Goal: Task Accomplishment & Management: Use online tool/utility

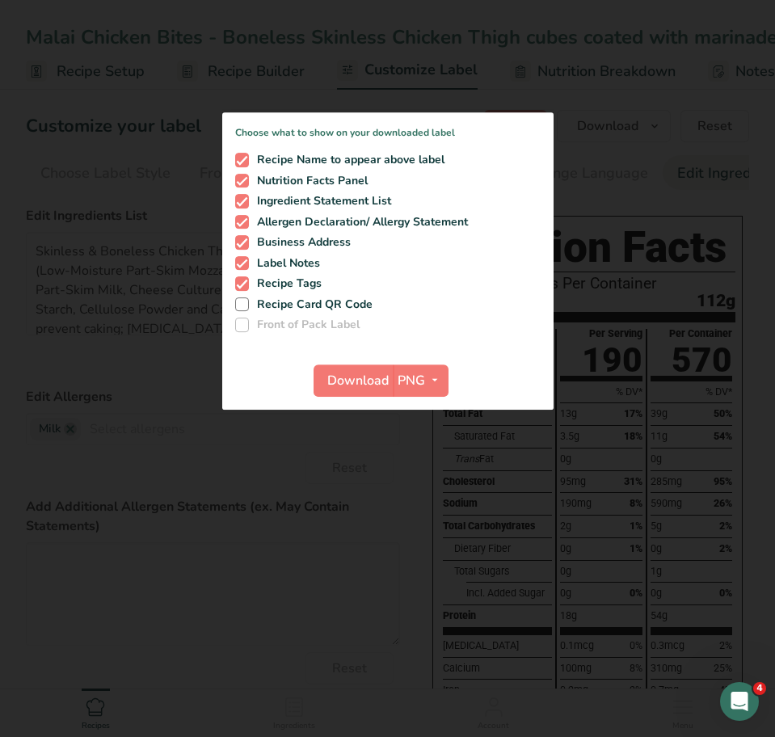
click at [412, 544] on div at bounding box center [387, 368] width 775 height 737
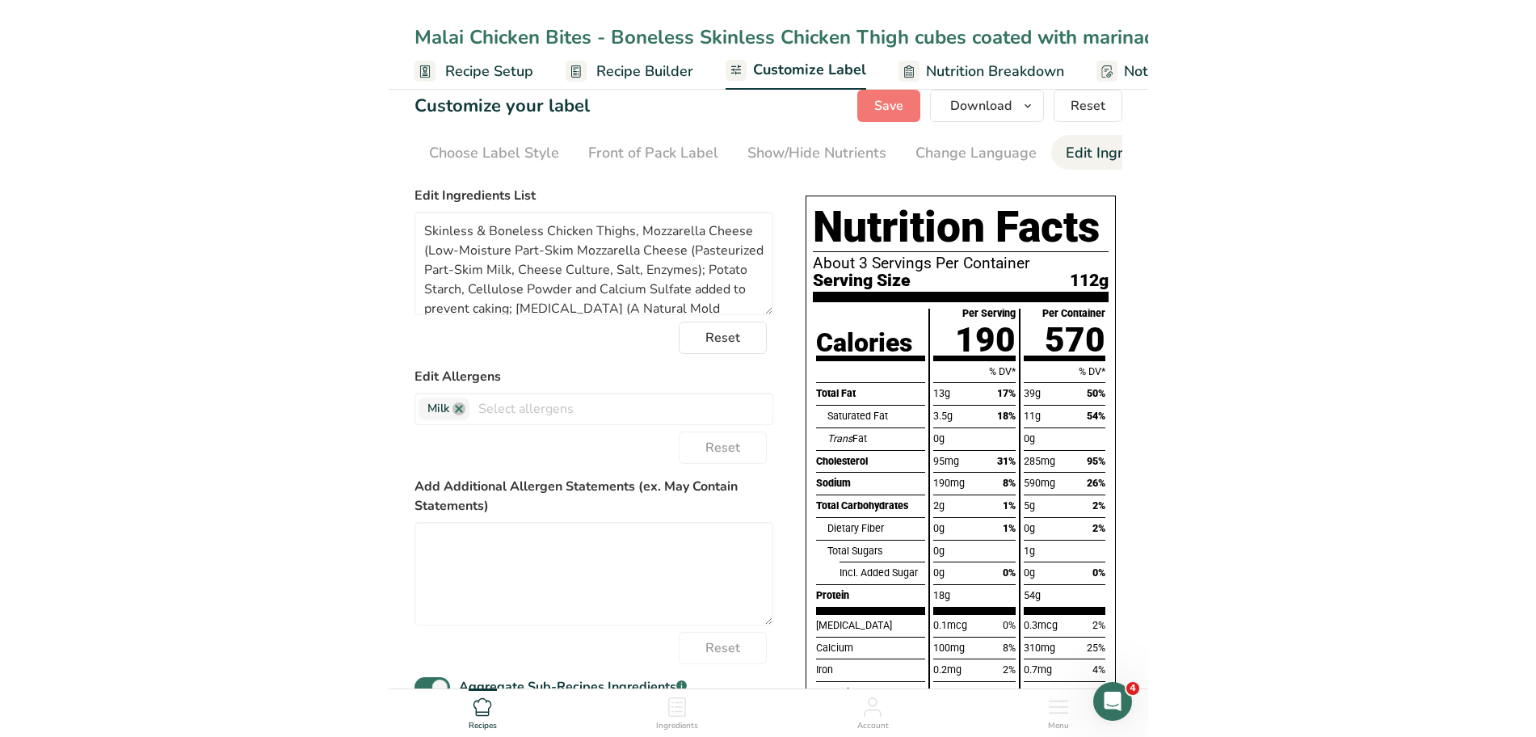
scroll to position [21, 0]
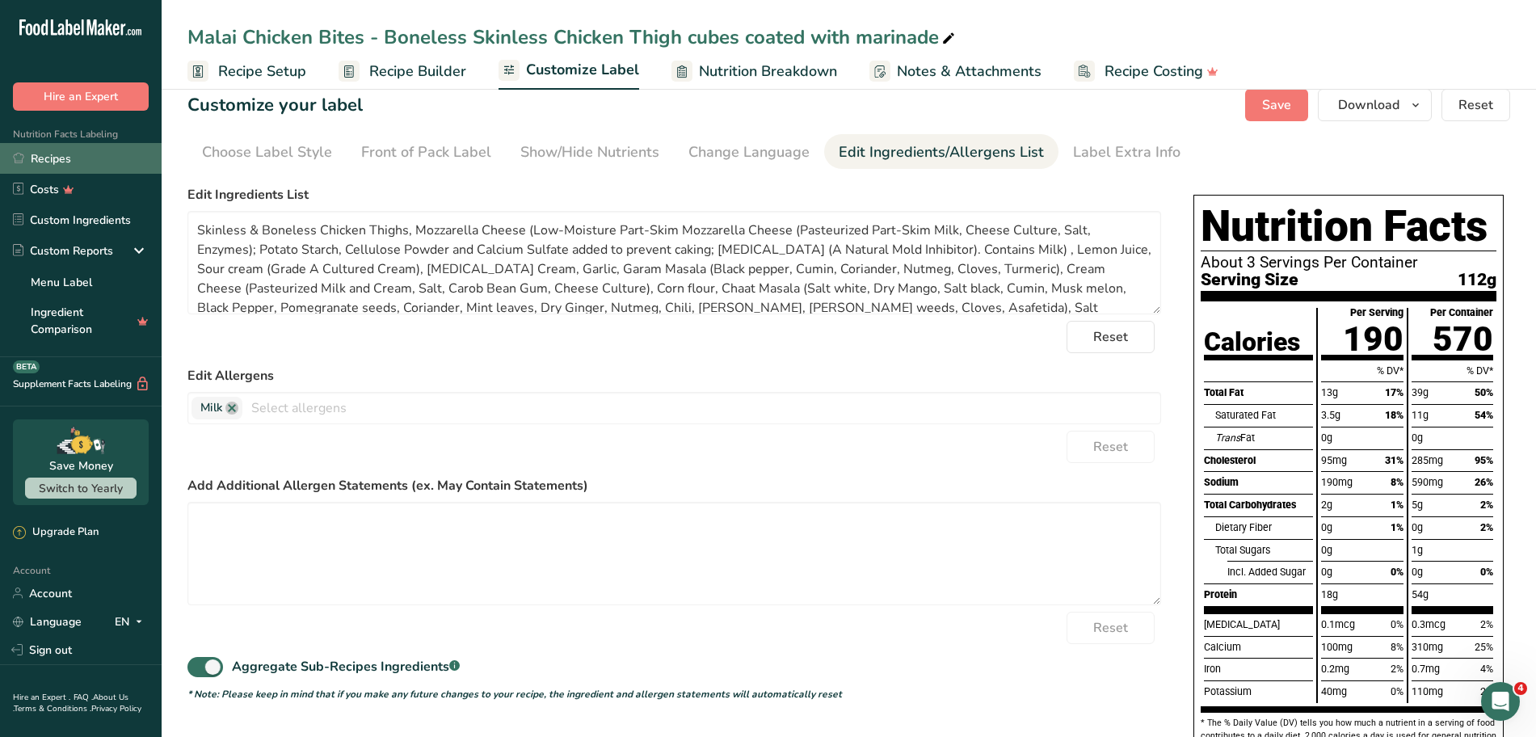
click at [52, 161] on link "Recipes" at bounding box center [81, 158] width 162 height 31
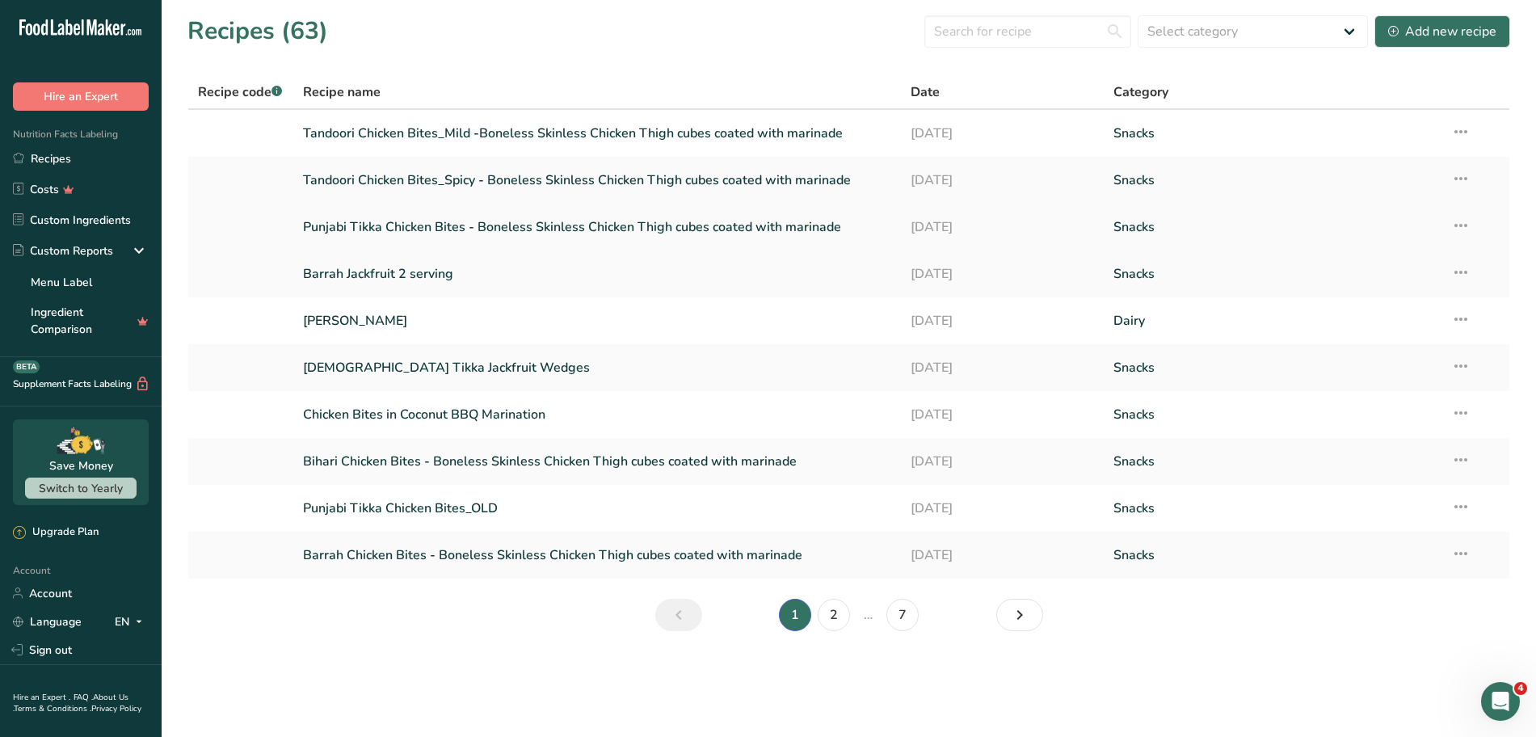
click at [414, 225] on link "Punjabi Tikka Chicken Bites - Boneless Skinless Chicken Thigh cubes coated with…" at bounding box center [597, 227] width 589 height 34
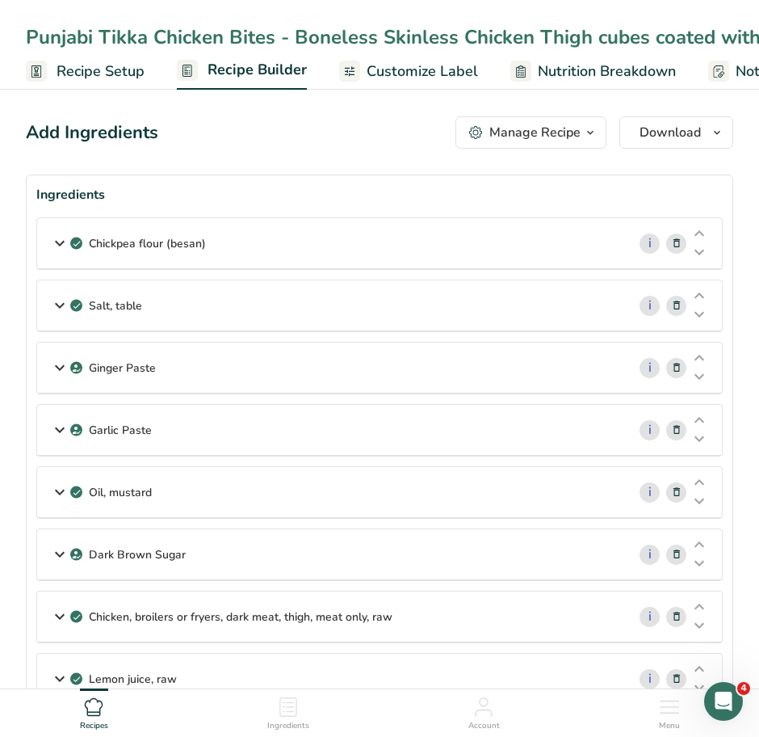
click at [57, 241] on icon at bounding box center [59, 243] width 19 height 29
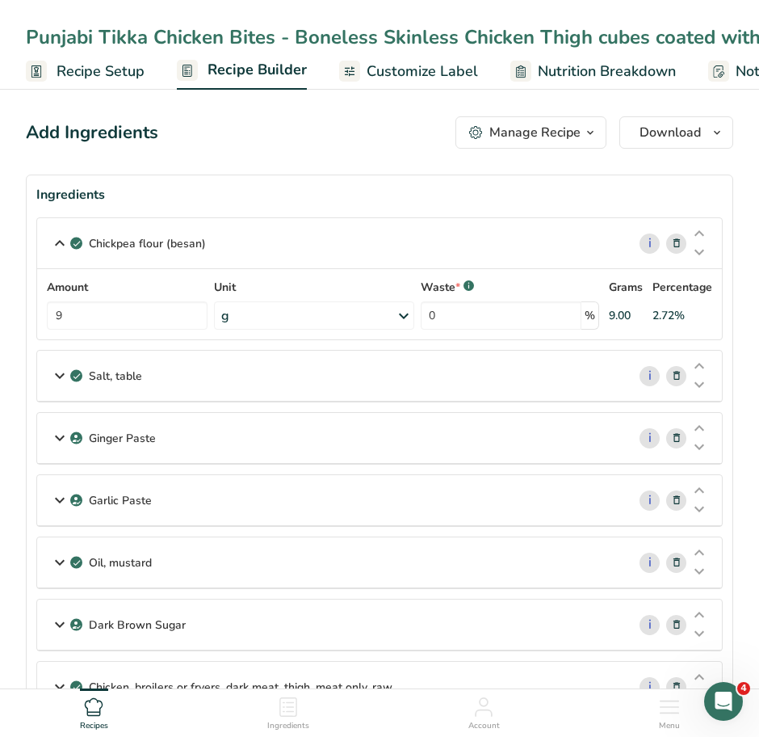
click at [57, 374] on icon at bounding box center [59, 375] width 19 height 29
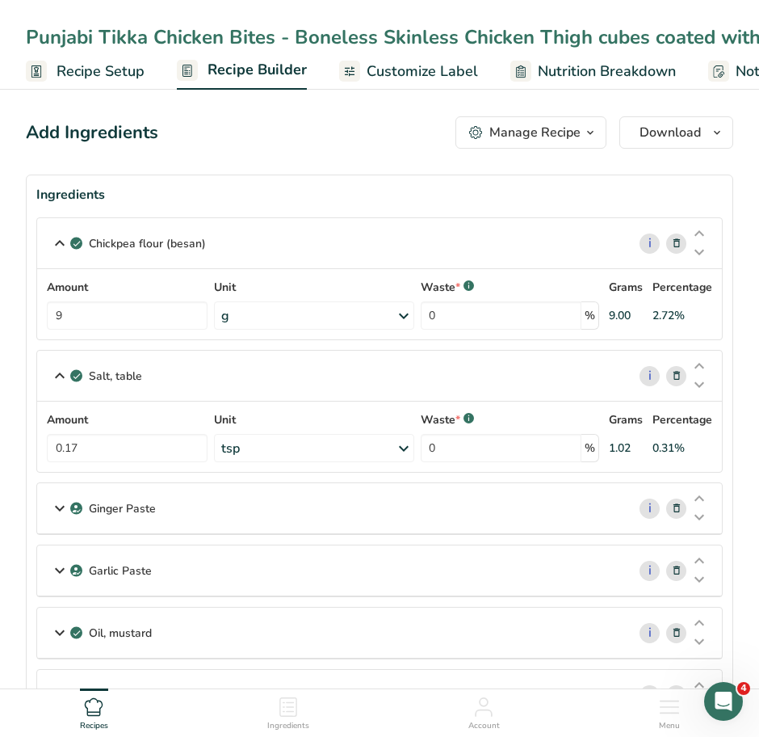
click at [61, 502] on icon at bounding box center [59, 508] width 19 height 29
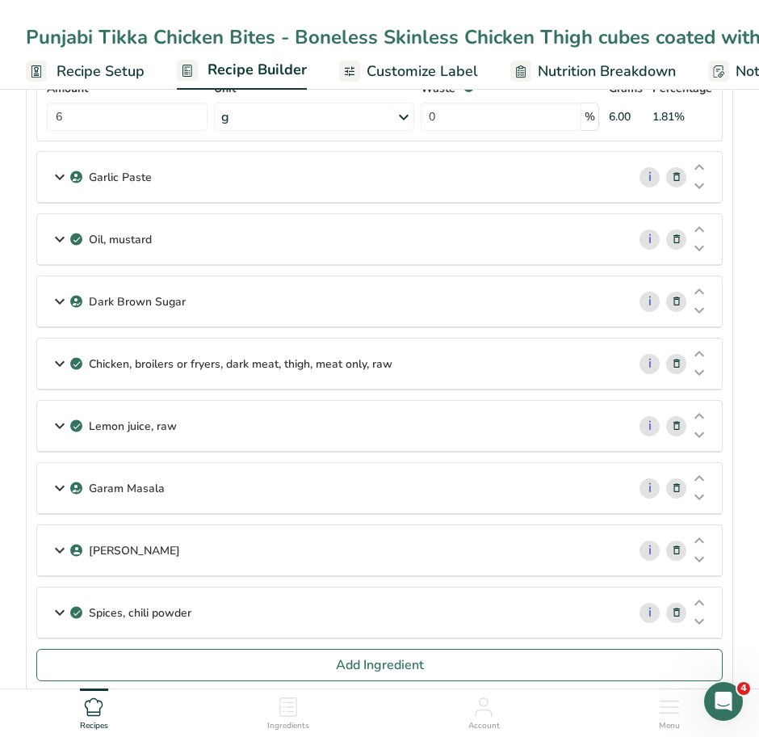
scroll to position [468, 0]
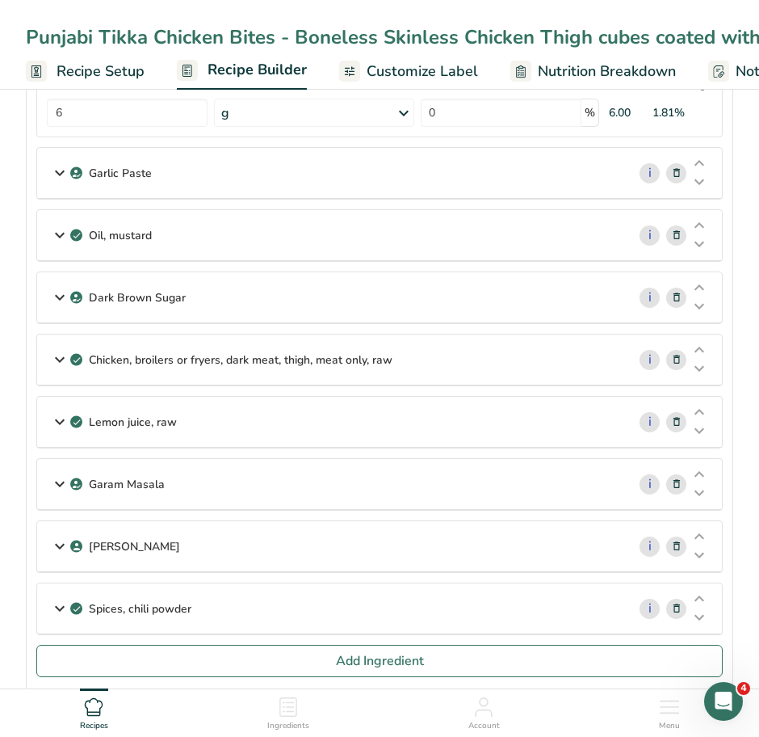
click at [62, 170] on icon at bounding box center [59, 172] width 19 height 29
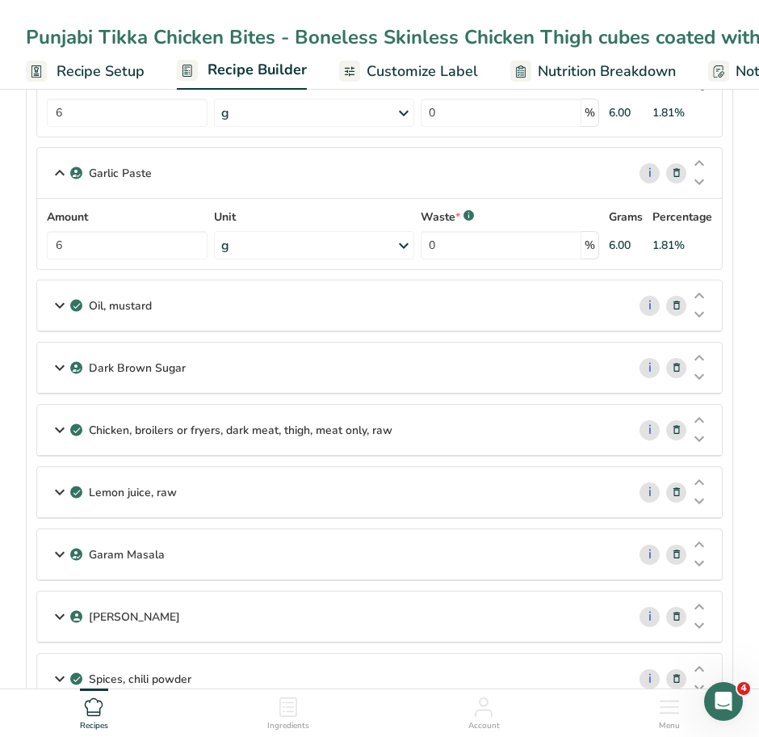
click at [60, 306] on icon at bounding box center [59, 305] width 19 height 29
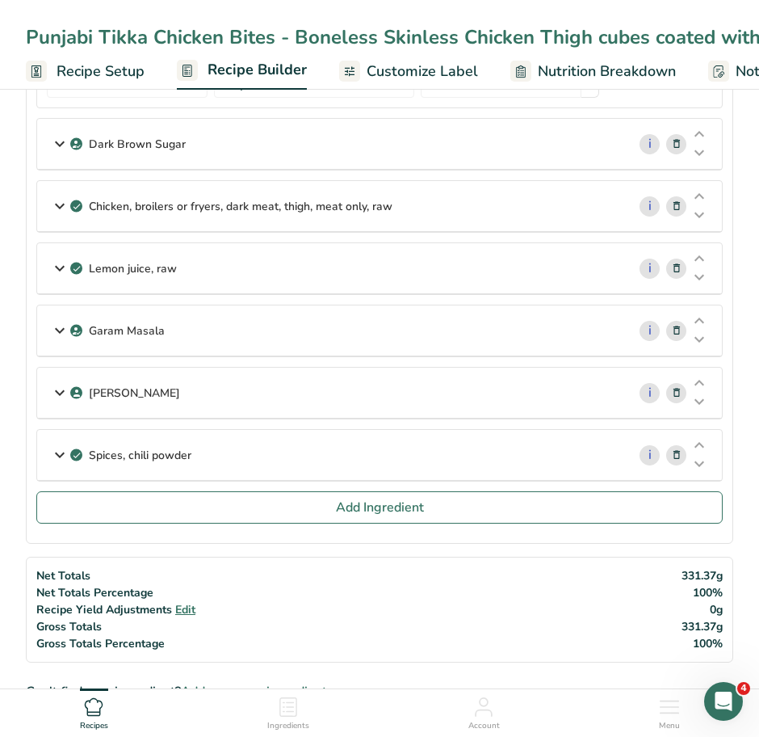
scroll to position [760, 0]
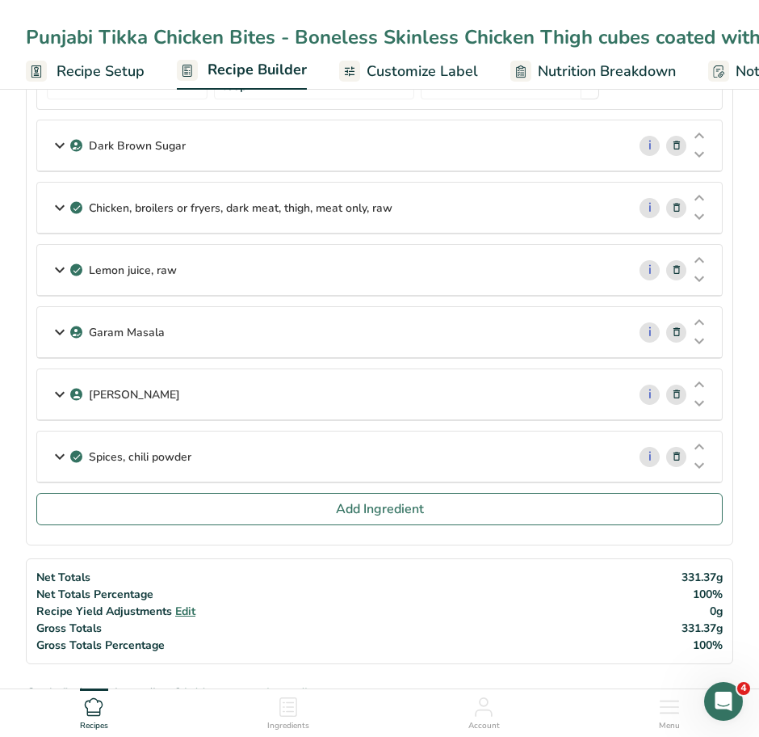
click at [57, 144] on icon at bounding box center [59, 145] width 19 height 29
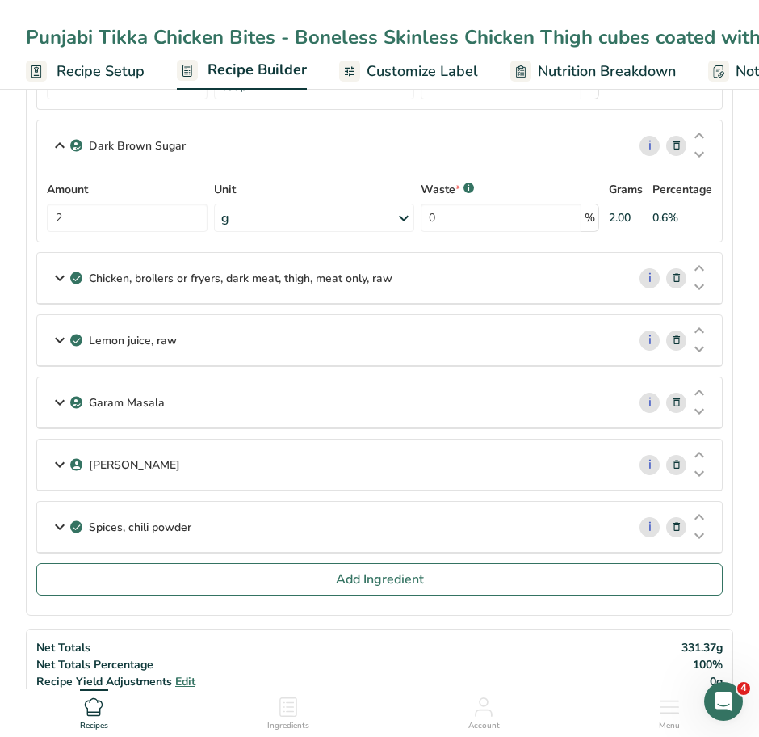
click at [57, 278] on icon at bounding box center [59, 277] width 19 height 29
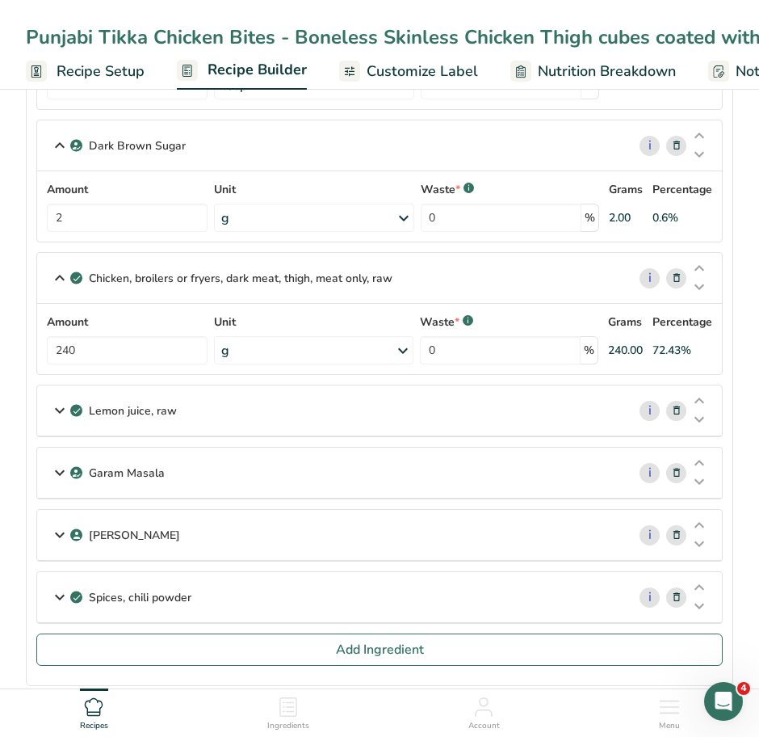
click at [61, 406] on icon at bounding box center [59, 410] width 19 height 29
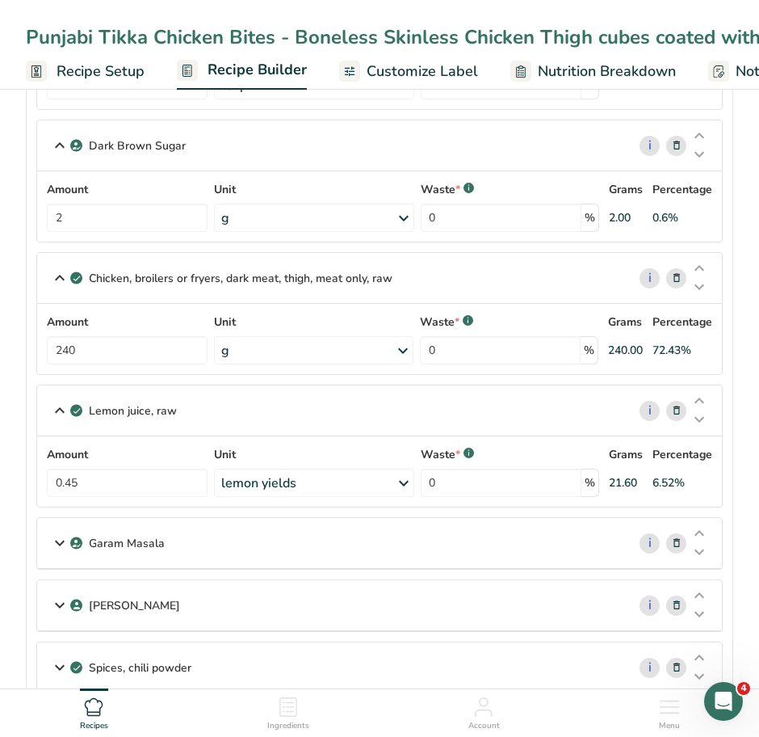
click at [57, 540] on icon at bounding box center [59, 542] width 19 height 29
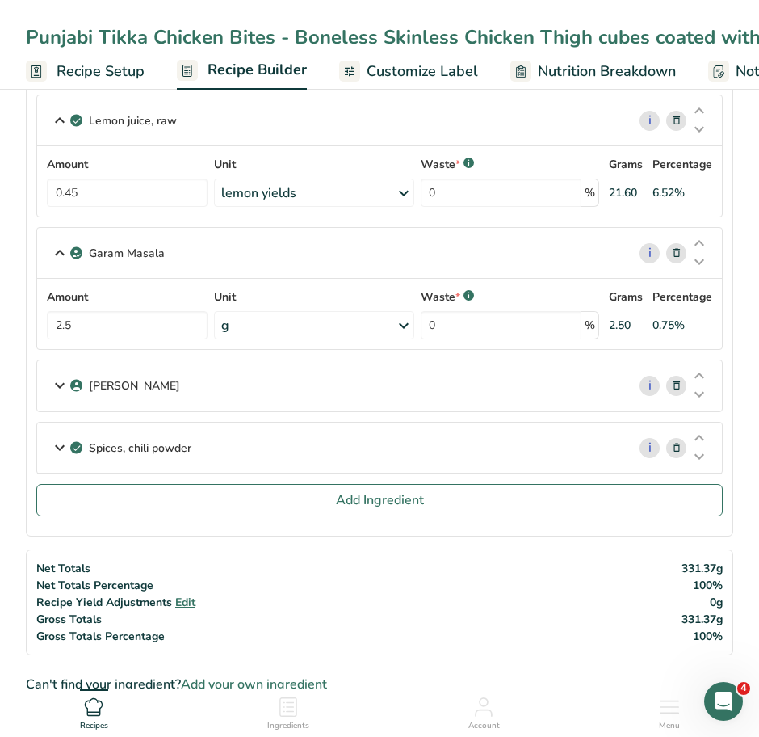
scroll to position [1063, 0]
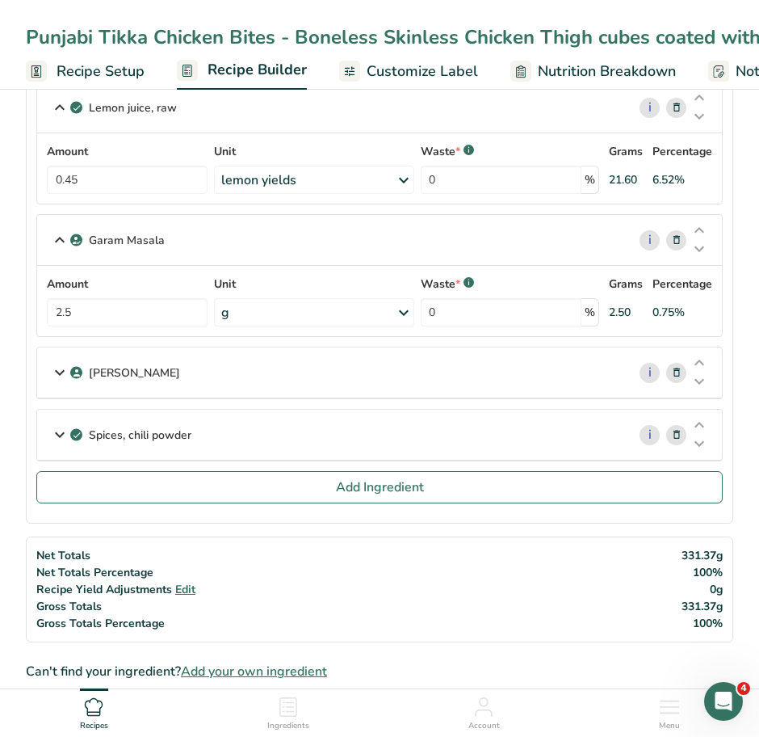
click at [61, 372] on icon at bounding box center [59, 372] width 19 height 29
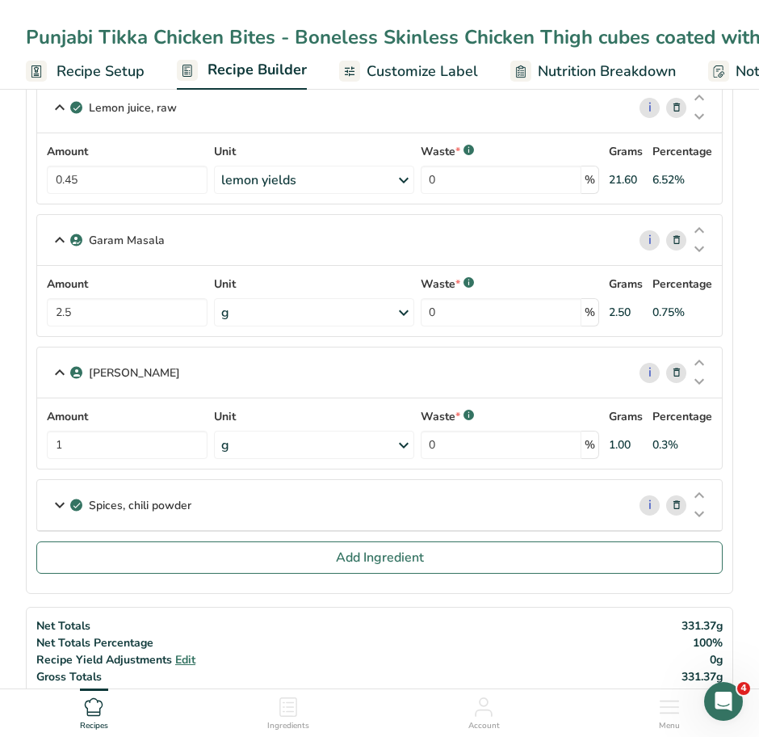
click at [63, 497] on icon at bounding box center [59, 504] width 19 height 29
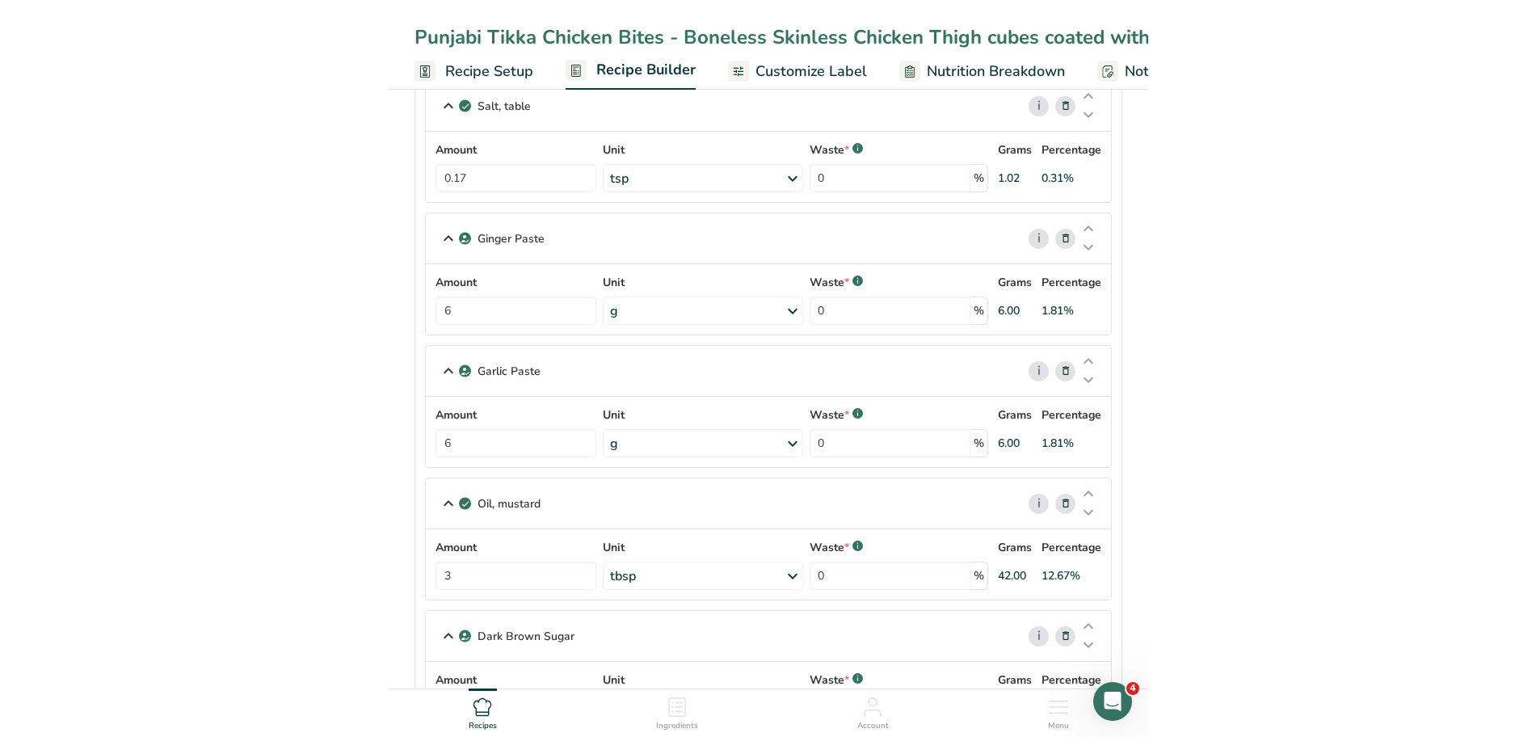
scroll to position [0, 0]
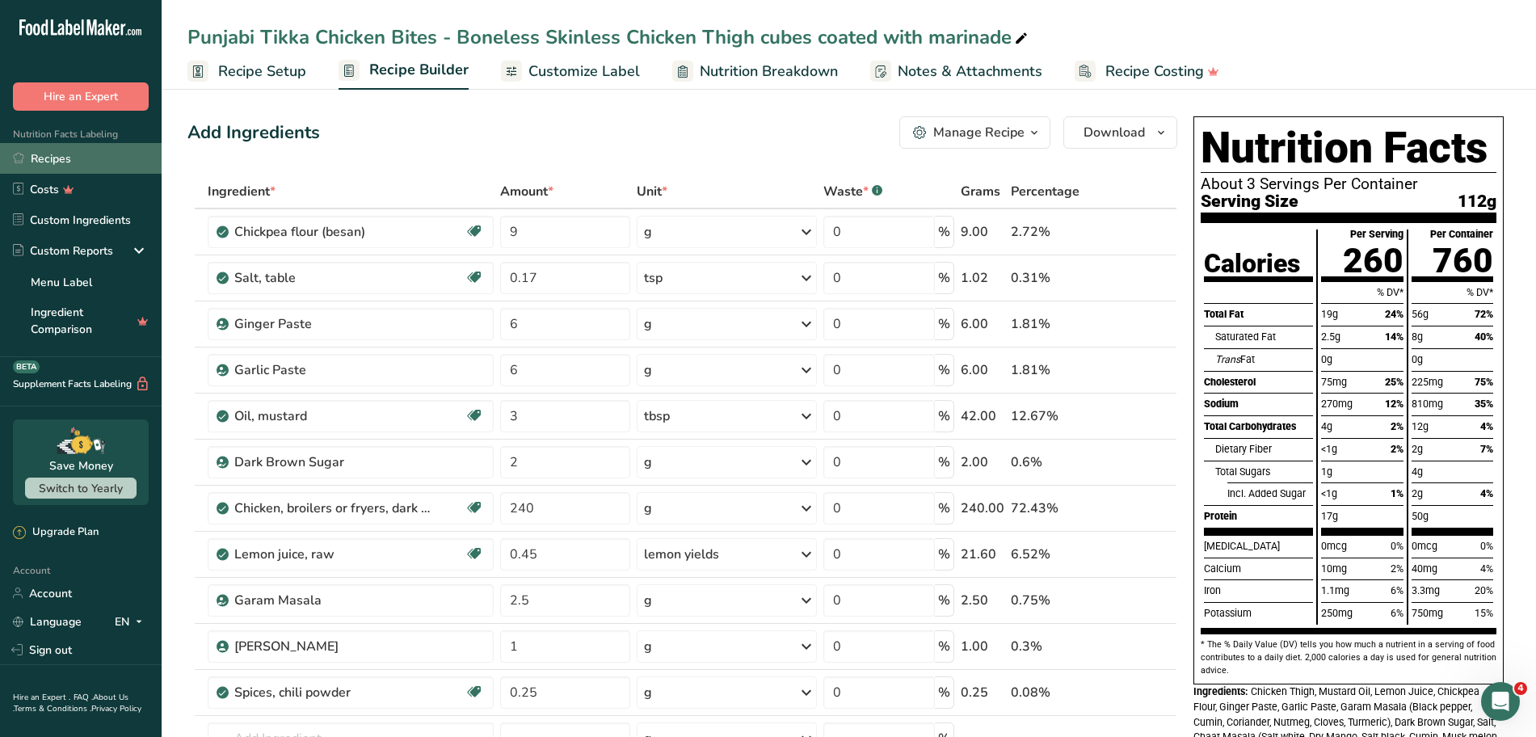
click at [32, 158] on link "Recipes" at bounding box center [81, 158] width 162 height 31
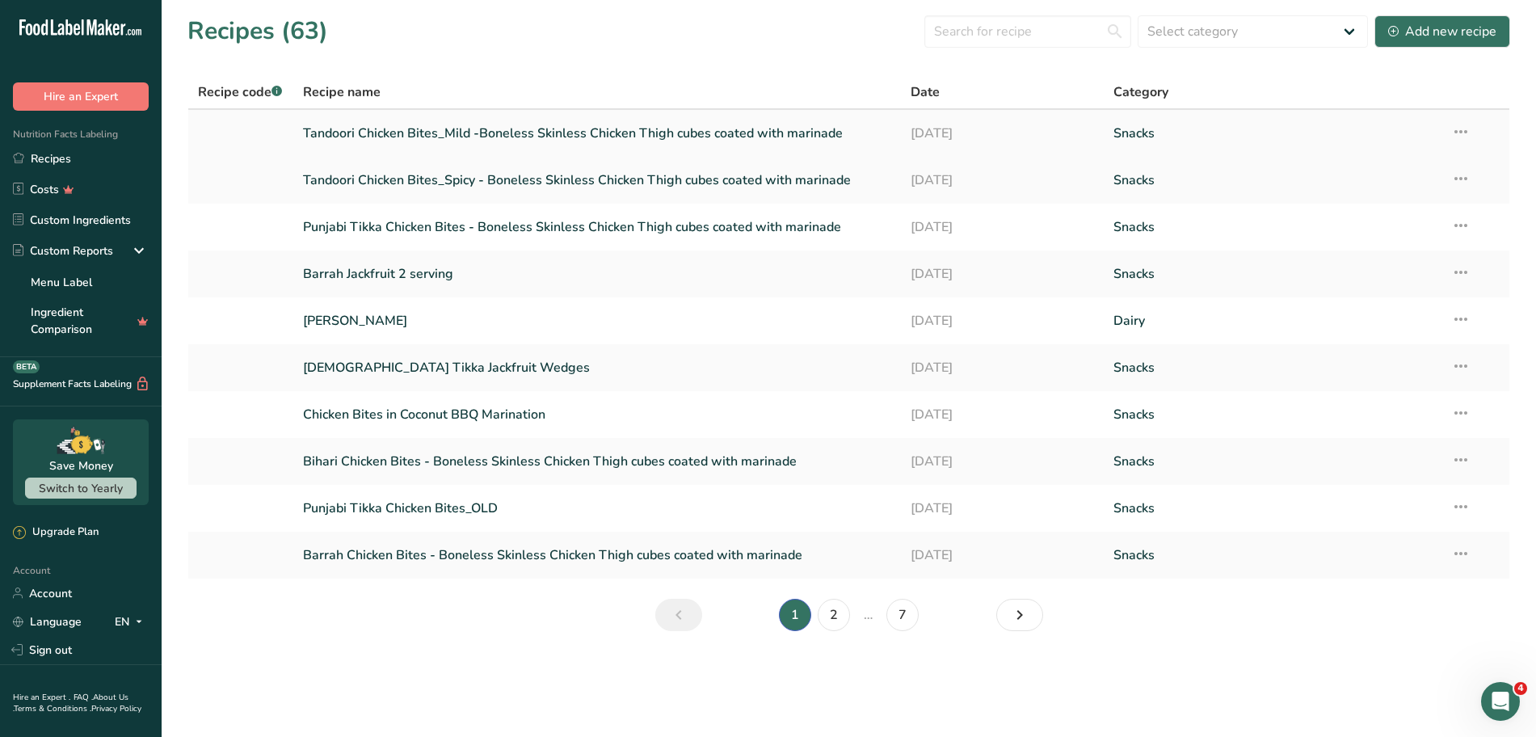
click at [452, 132] on link "Tandoori Chicken Bites_Mild -Boneless Skinless Chicken Thigh cubes coated with …" at bounding box center [597, 133] width 589 height 34
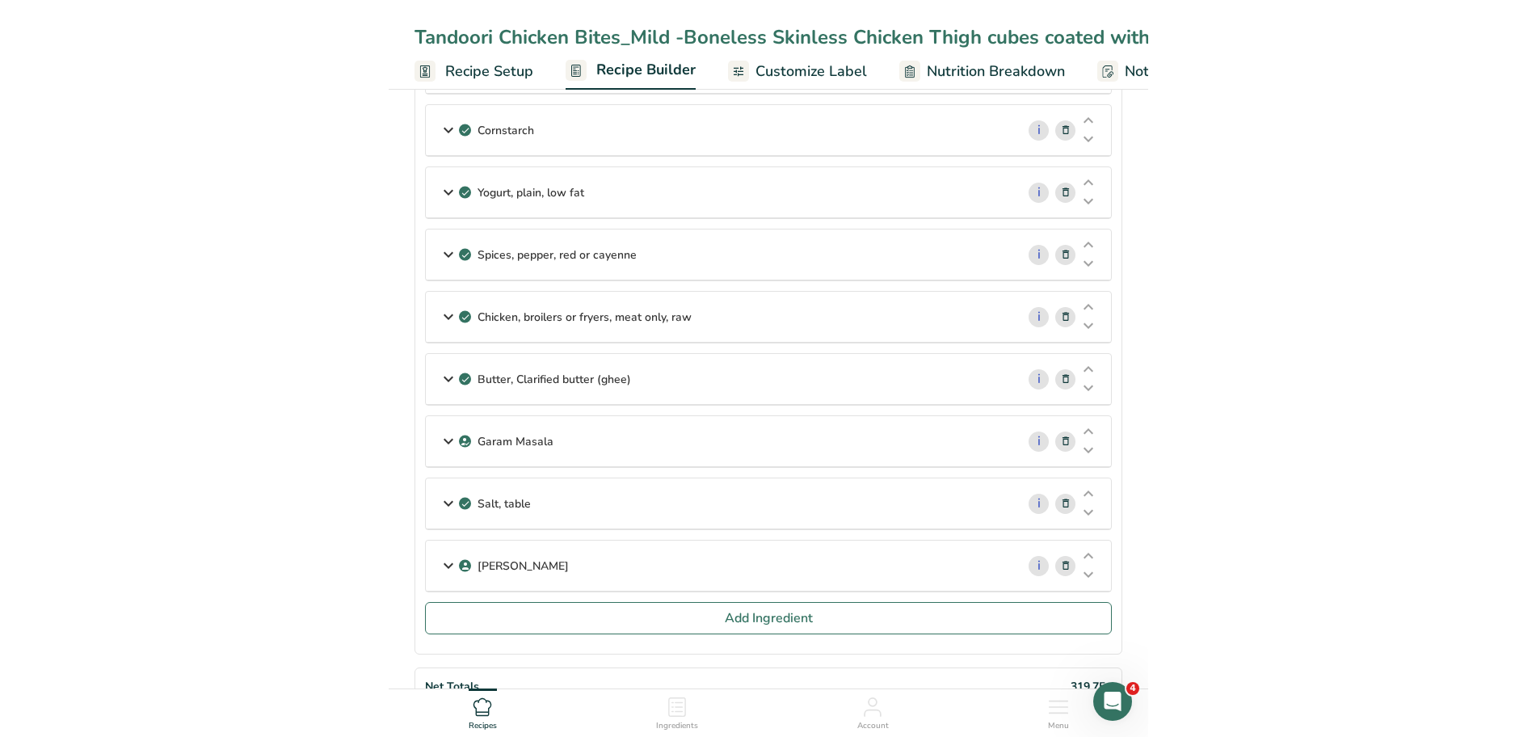
scroll to position [238, 0]
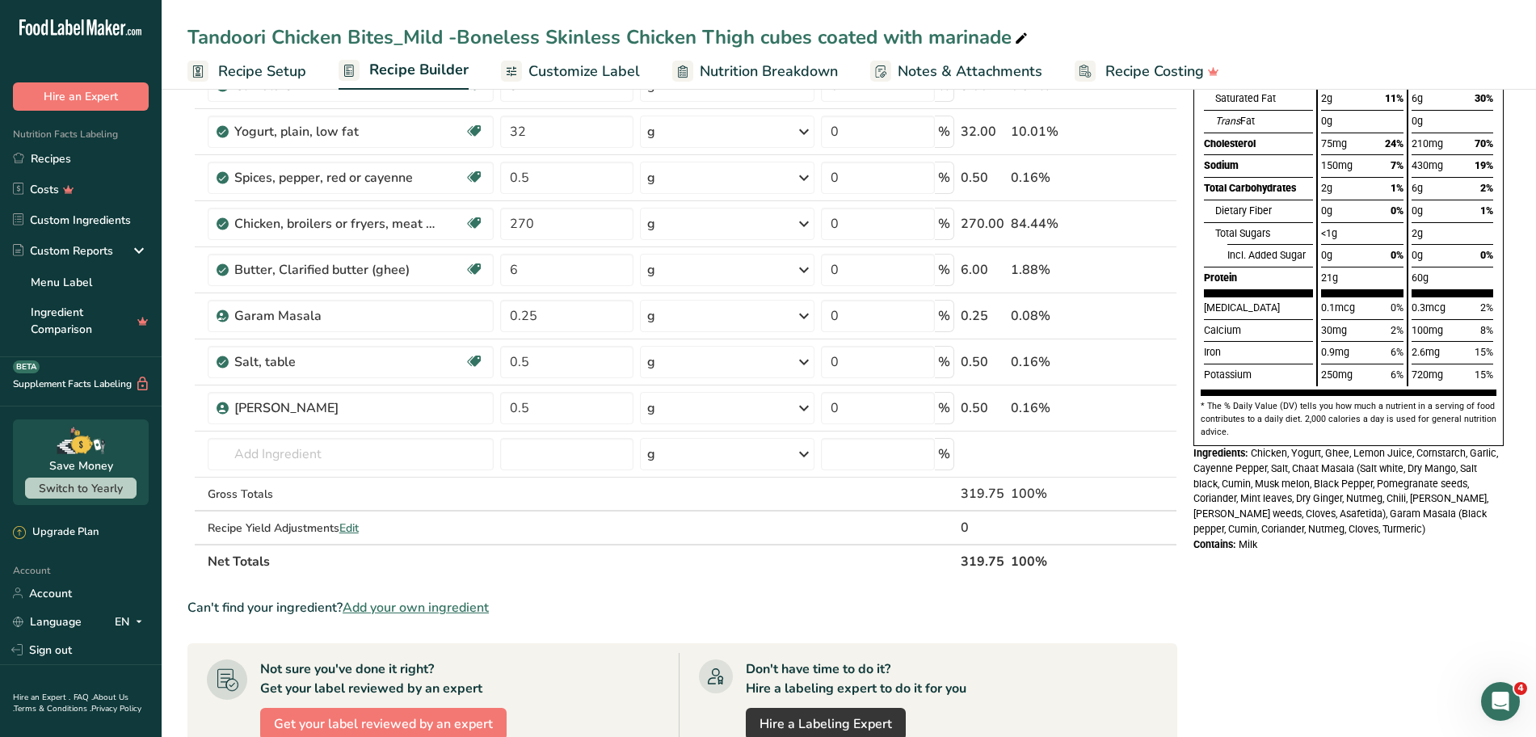
click at [575, 72] on span "Customize Label" at bounding box center [583, 72] width 111 height 22
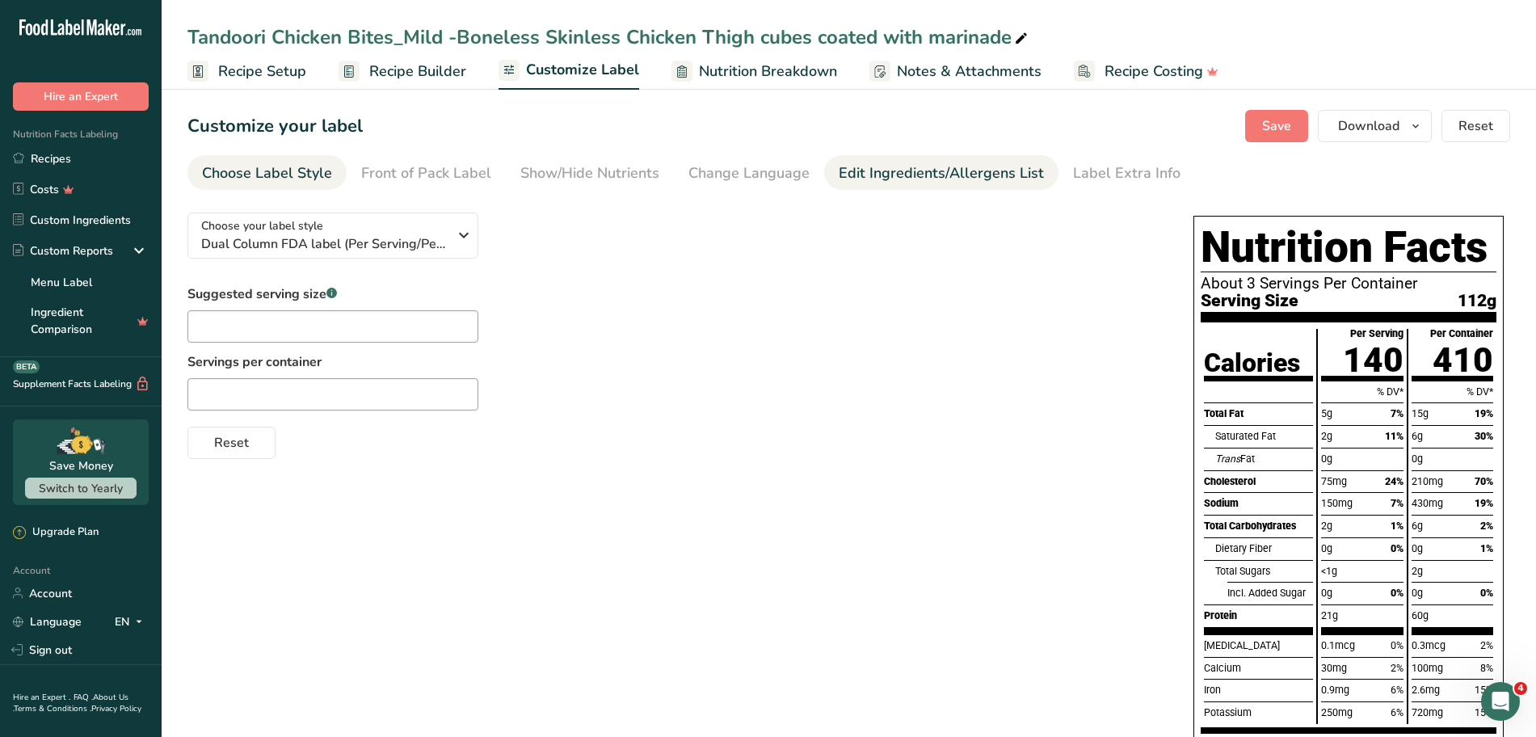
click at [774, 179] on div "Edit Ingredients/Allergens List" at bounding box center [941, 173] width 205 height 22
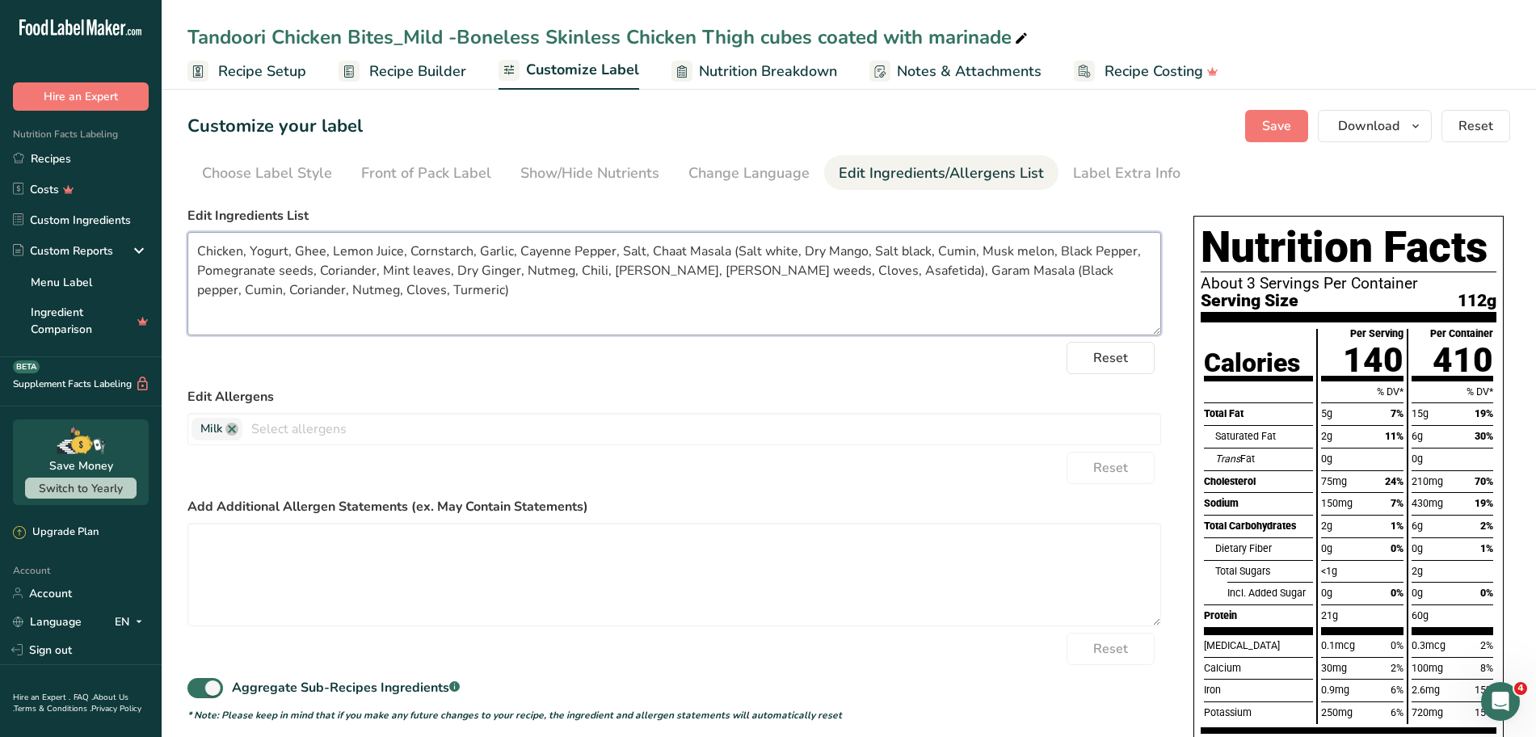
click at [322, 250] on textarea "Chicken, Yogurt, Ghee, Lemon Juice, Cornstarch, Garlic, Cayenne Pepper, Salt, C…" at bounding box center [673, 283] width 973 height 103
type textarea "Chicken, Yogurt, Ghee (Milk Fat), Lemon Juice, Cornstarch, Garlic, Cayenne Pepp…"
click at [774, 129] on span "Save" at bounding box center [1276, 125] width 29 height 19
click at [774, 124] on span "Save" at bounding box center [1276, 125] width 29 height 19
click at [47, 156] on link "Recipes" at bounding box center [81, 158] width 162 height 31
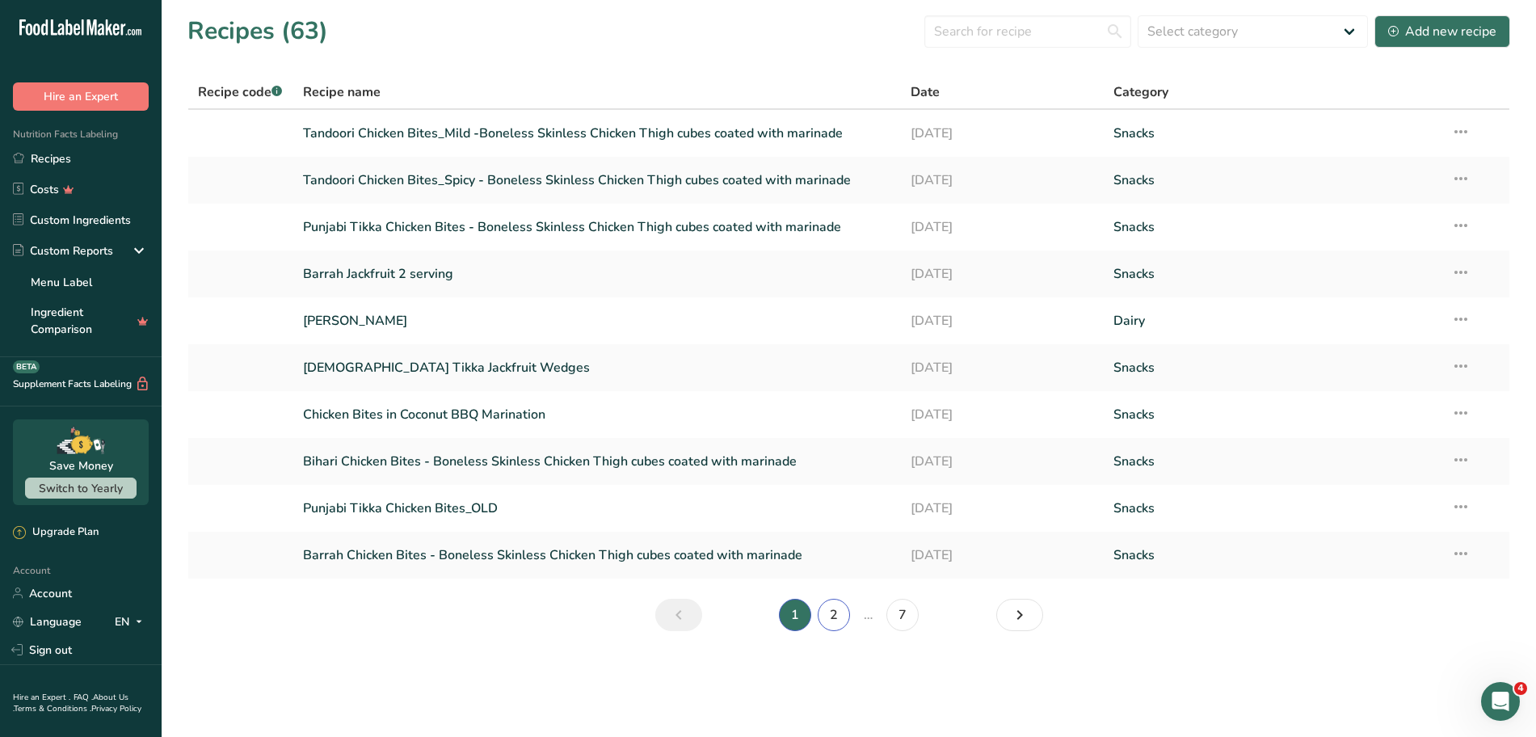
click at [774, 616] on link "2" at bounding box center [834, 615] width 32 height 32
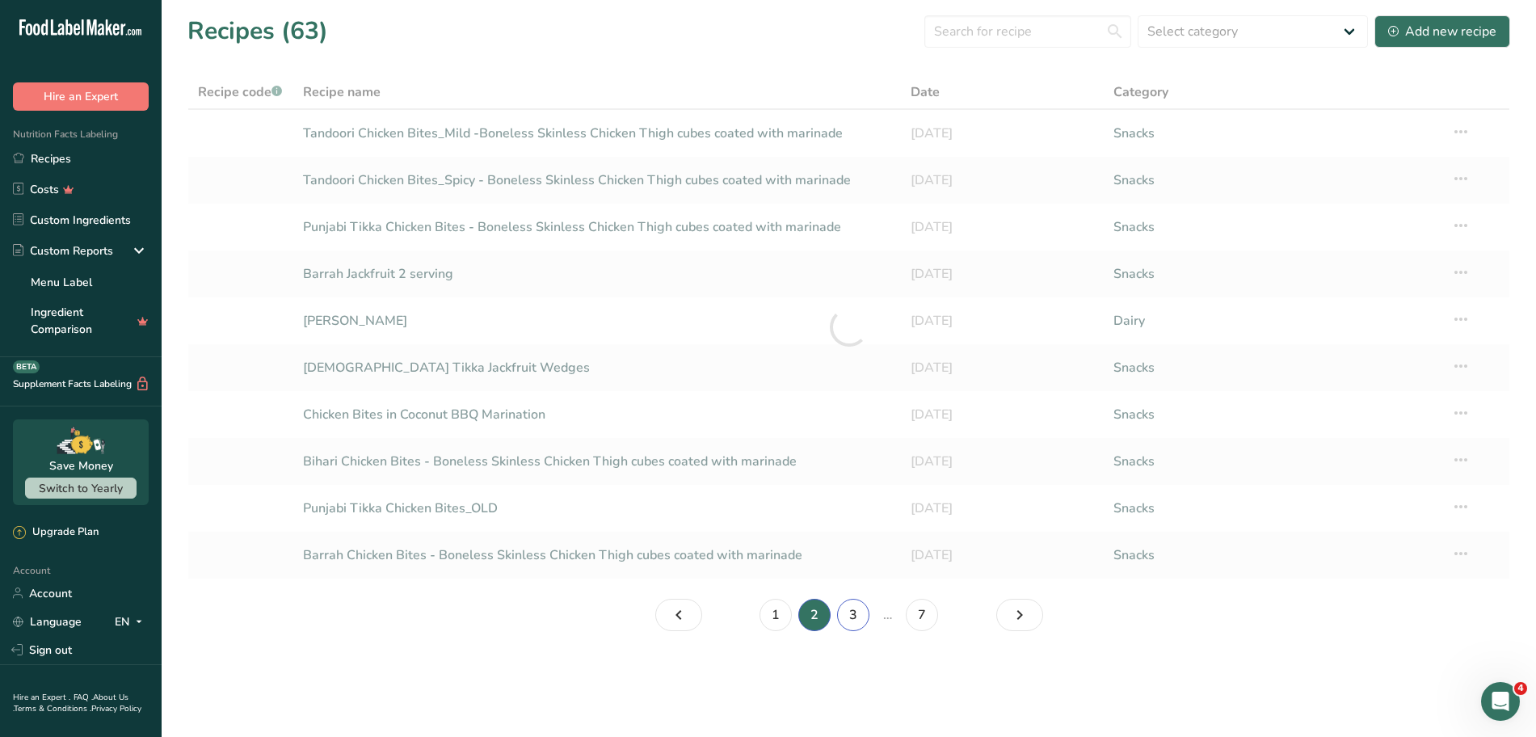
click at [774, 615] on link "3" at bounding box center [853, 615] width 32 height 32
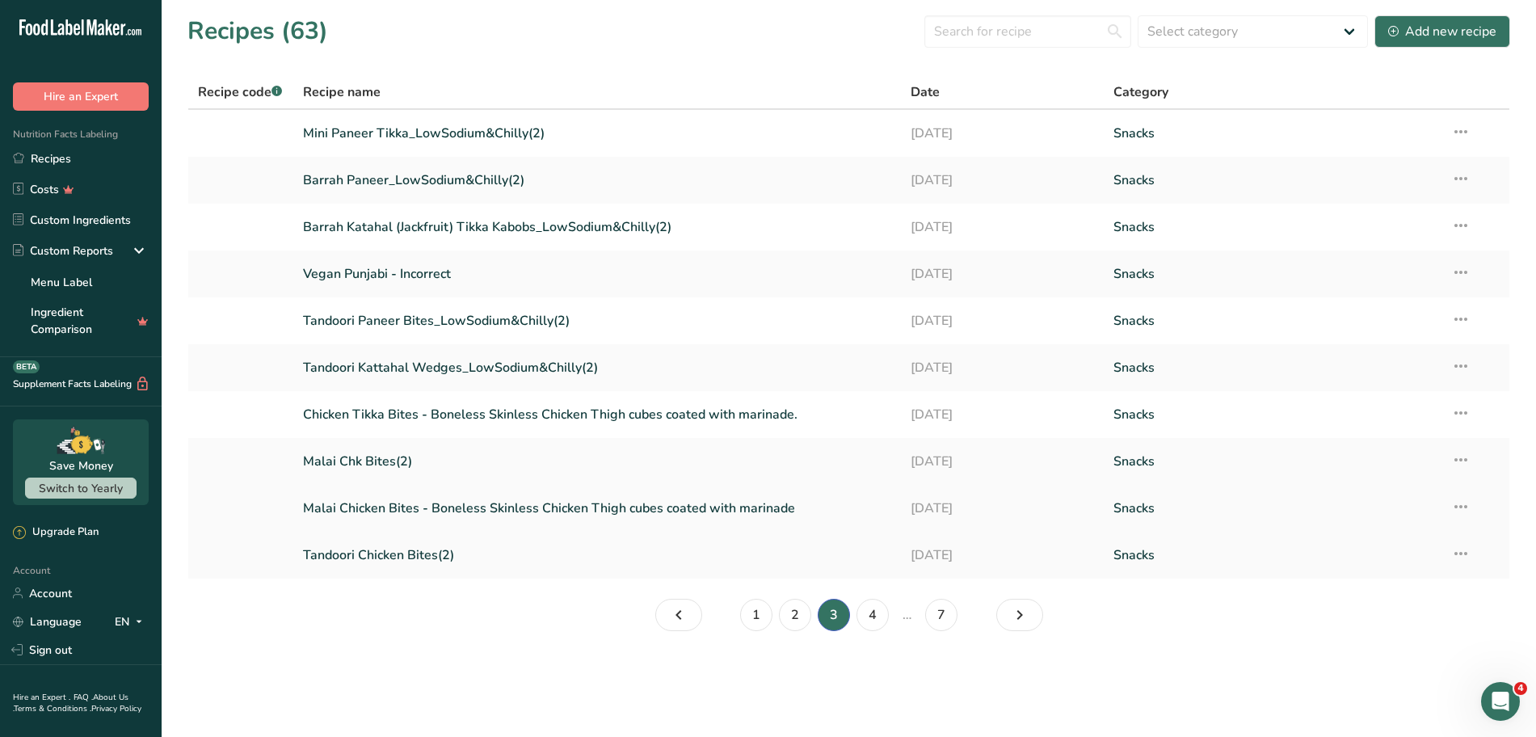
click at [338, 504] on link "Malai Chicken Bites - Boneless Skinless Chicken Thigh cubes coated with marinade" at bounding box center [597, 508] width 589 height 34
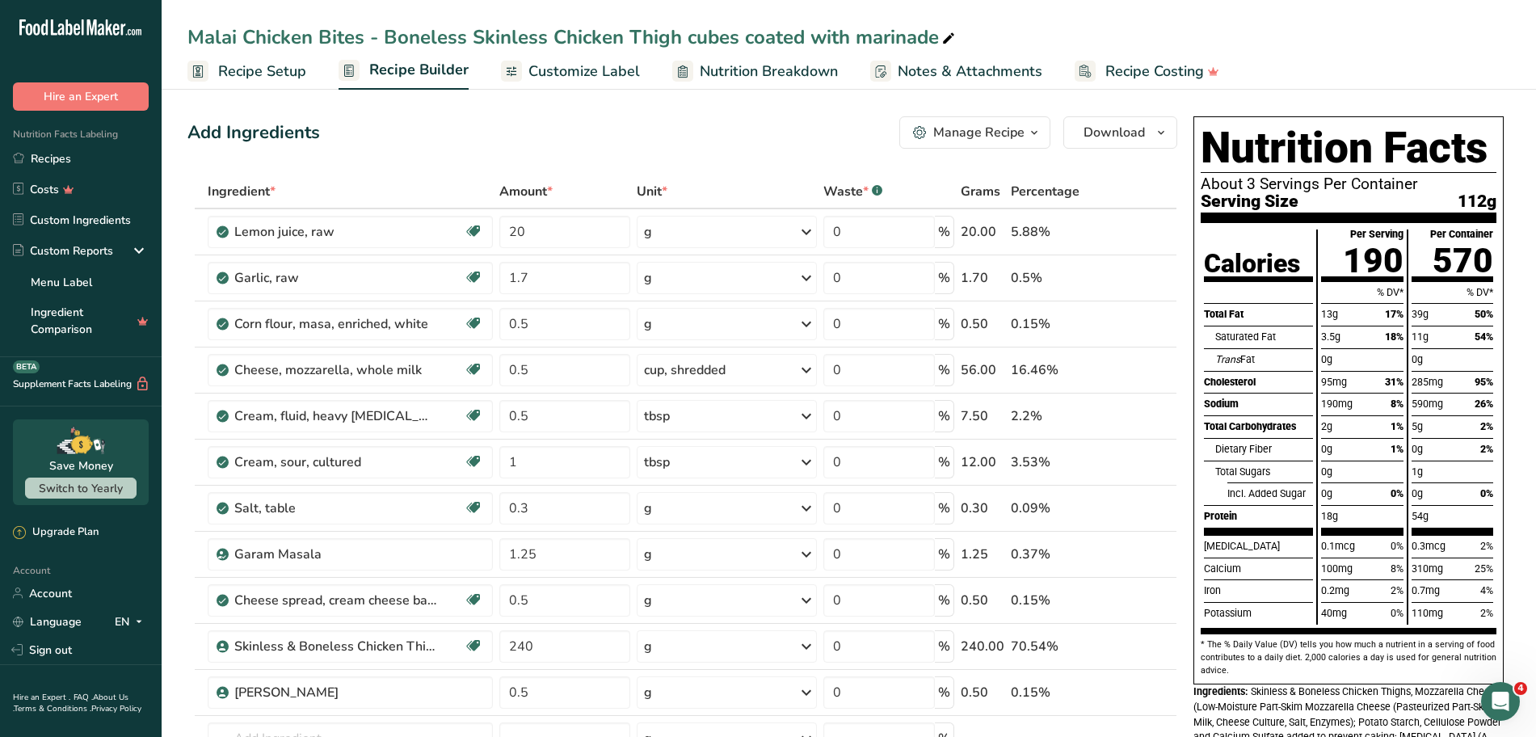
click at [580, 78] on span "Customize Label" at bounding box center [583, 72] width 111 height 22
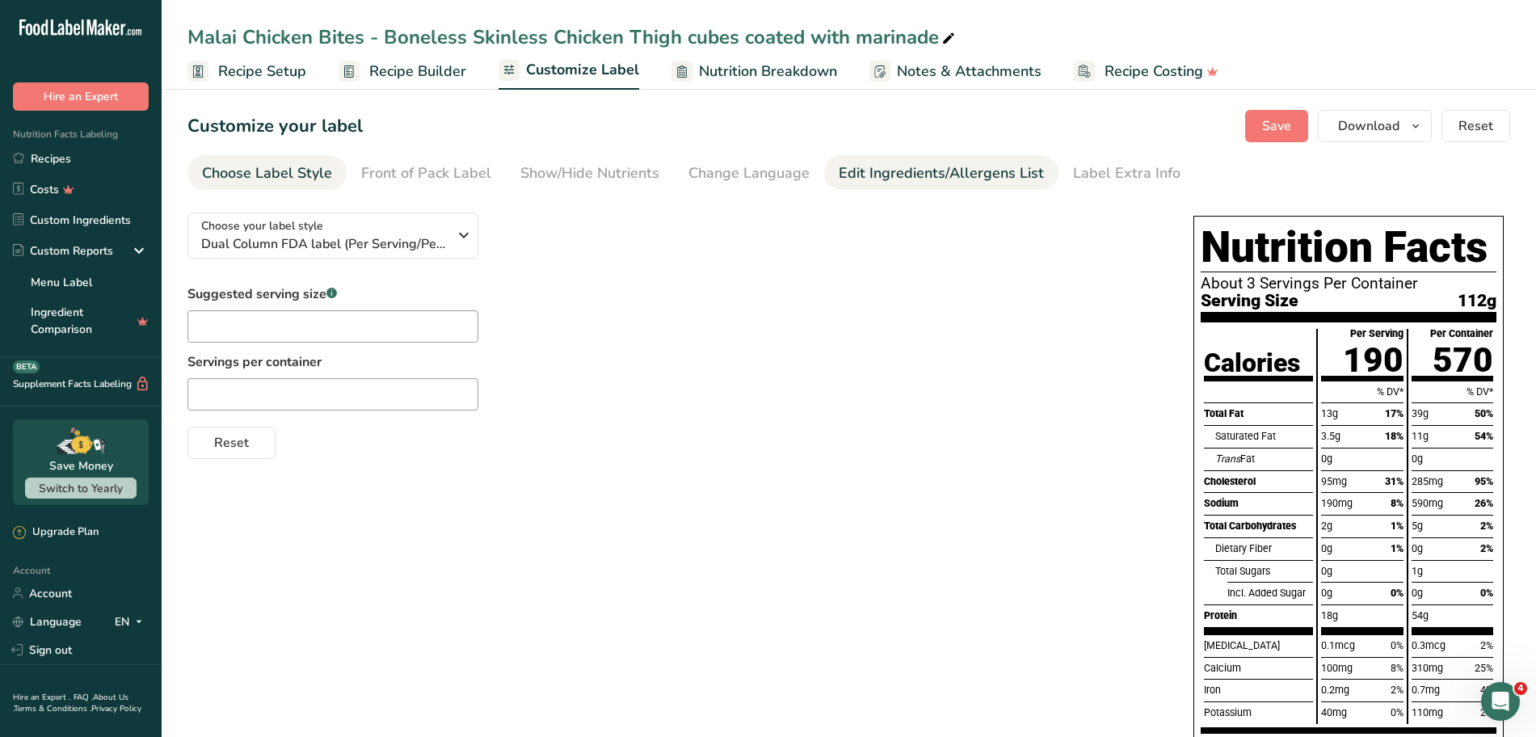
click at [774, 179] on div "Edit Ingredients/Allergens List" at bounding box center [941, 173] width 205 height 22
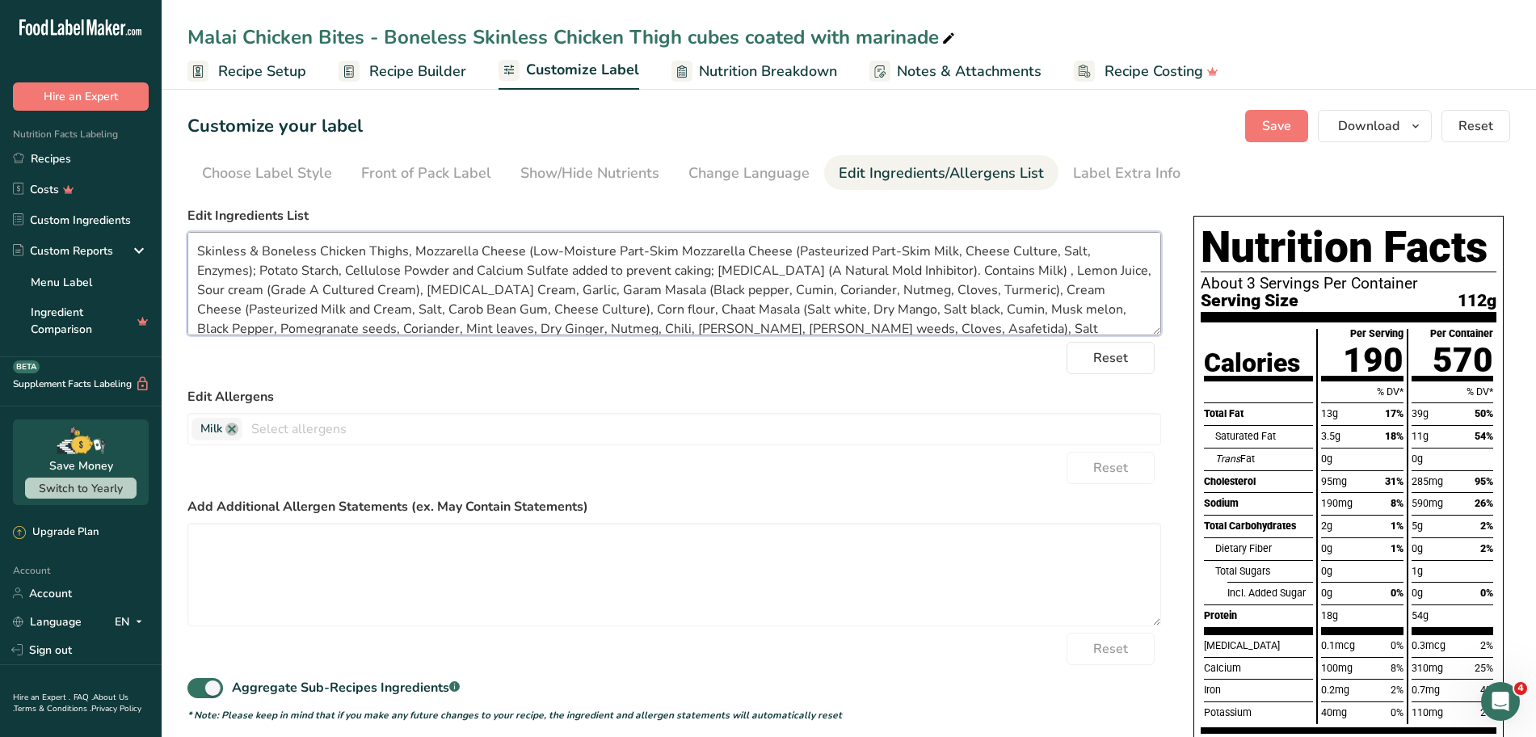
drag, startPoint x: 239, startPoint y: 290, endPoint x: 382, endPoint y: 292, distance: 143.0
click at [382, 292] on textarea "Skinless & Boneless Chicken Thighs, Mozzarella Cheese (Low-Moisture Part-Skim M…" at bounding box center [673, 283] width 973 height 103
drag, startPoint x: 200, startPoint y: 308, endPoint x: 302, endPoint y: 309, distance: 101.8
click at [302, 309] on textarea "Skinless & Boneless Chicken Thighs, Mozzarella Cheese (Low-Moisture Part-Skim M…" at bounding box center [673, 283] width 973 height 103
click at [53, 155] on link "Recipes" at bounding box center [81, 158] width 162 height 31
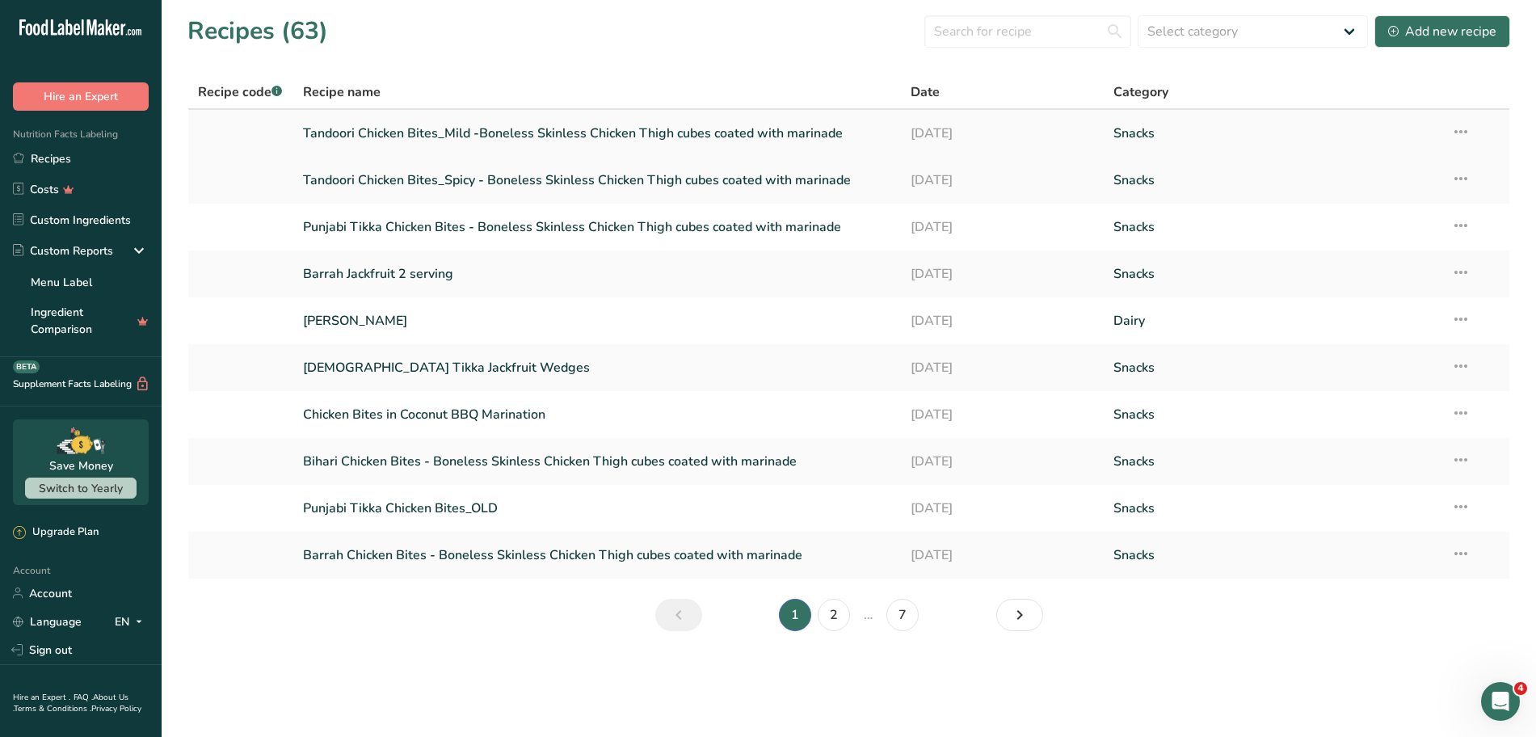
click at [410, 129] on link "Tandoori Chicken Bites_Mild -Boneless Skinless Chicken Thigh cubes coated with …" at bounding box center [597, 133] width 589 height 34
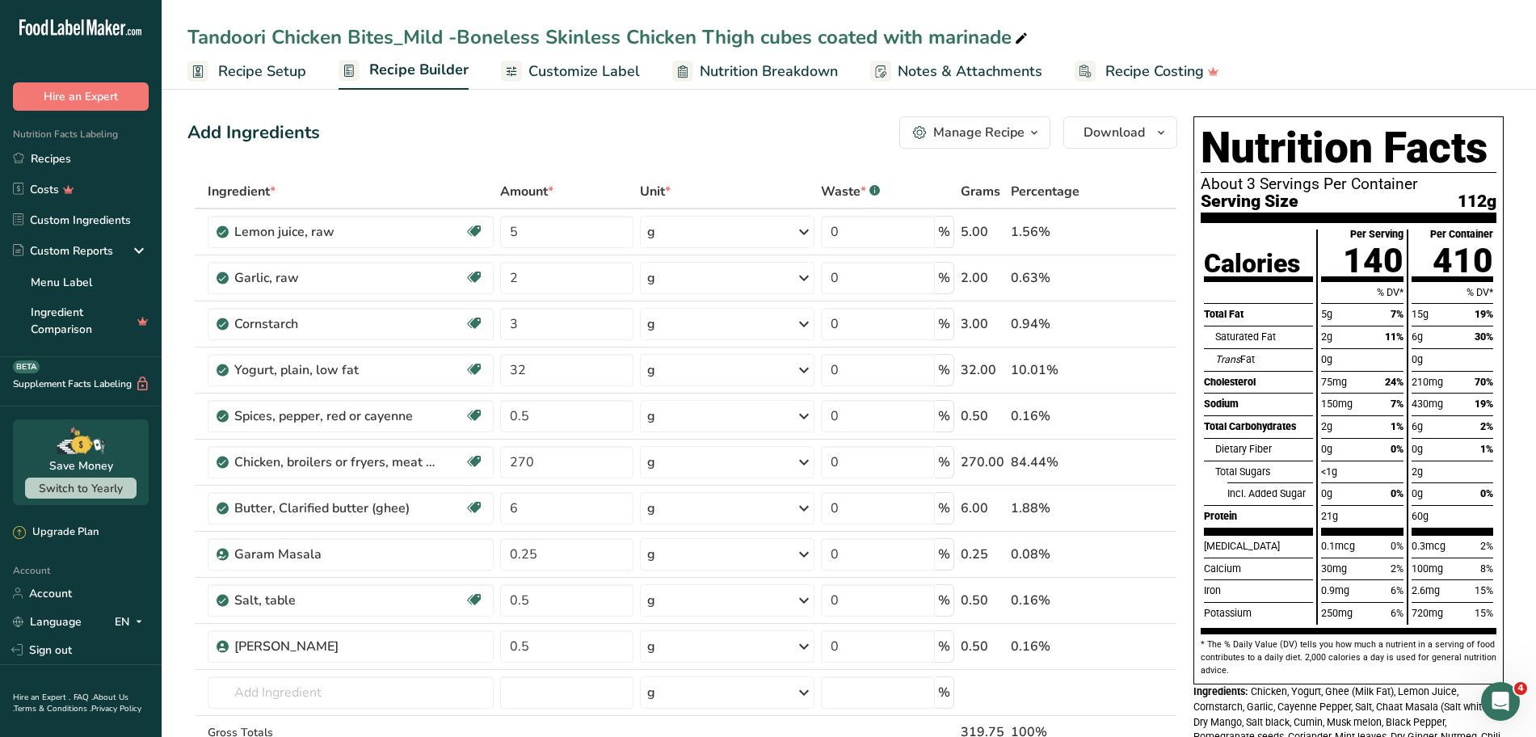
click at [406, 132] on div "Add Ingredients Manage Recipe Delete Recipe Duplicate Recipe Scale Recipe Save …" at bounding box center [682, 132] width 990 height 32
click at [580, 70] on span "Customize Label" at bounding box center [583, 72] width 111 height 22
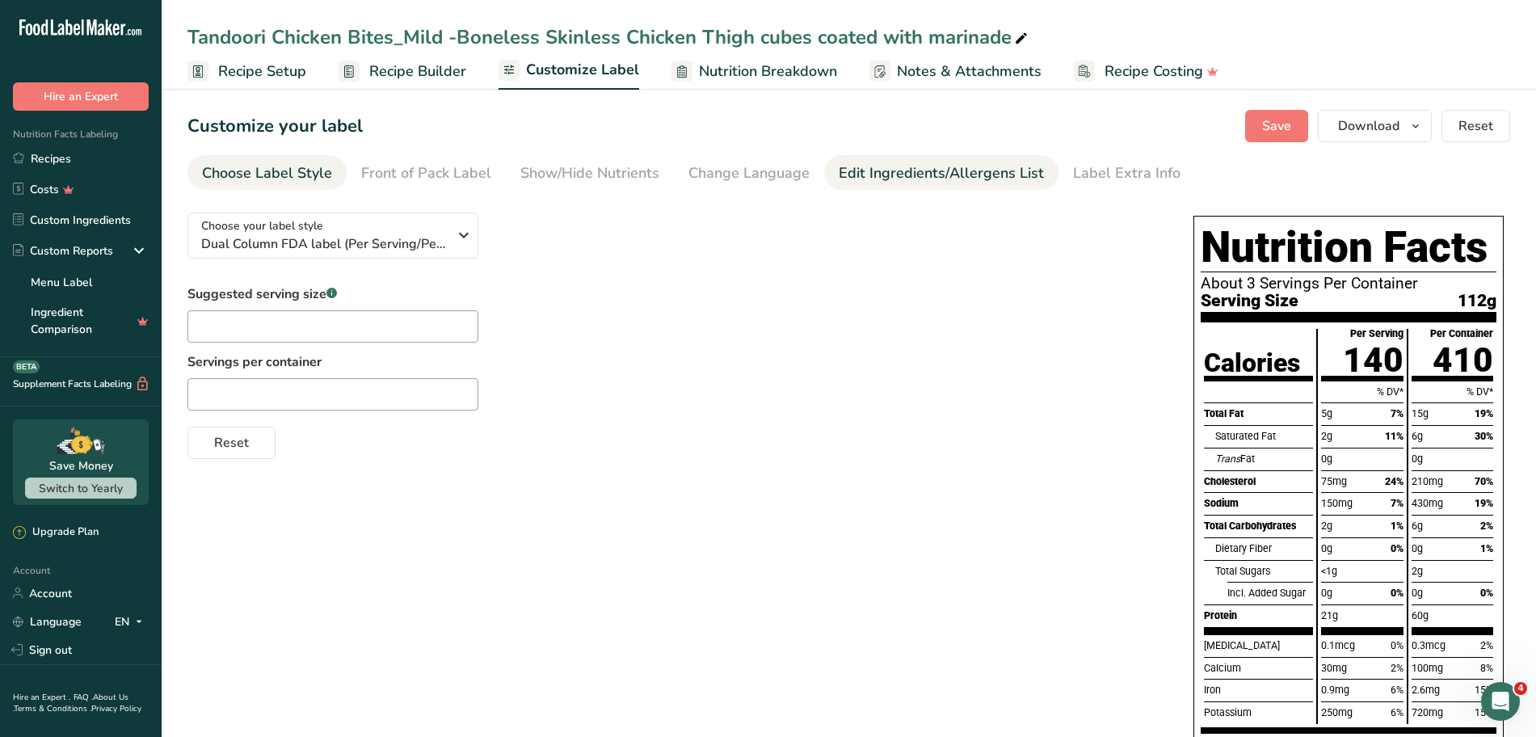
click at [774, 168] on div "Edit Ingredients/Allergens List" at bounding box center [941, 173] width 205 height 22
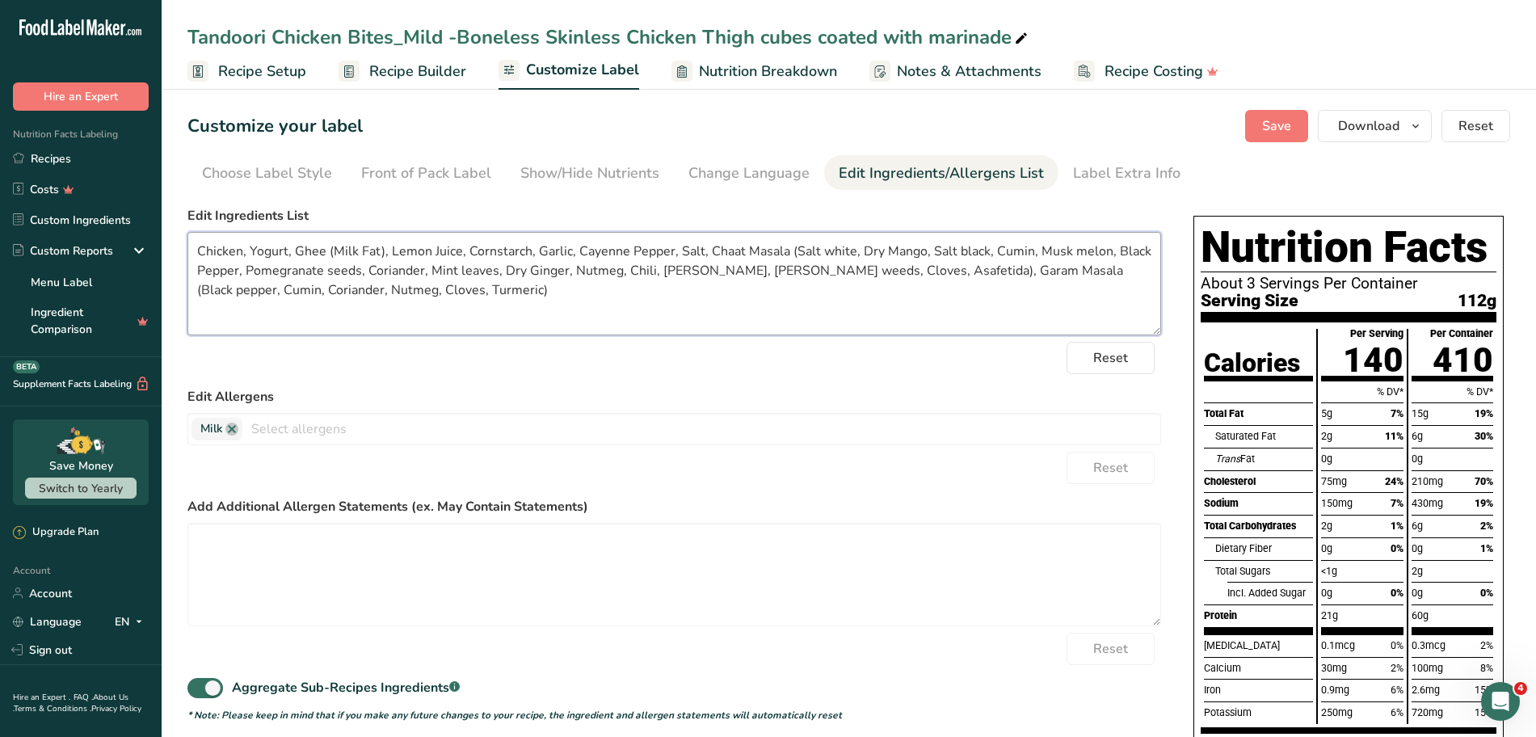
click at [285, 253] on textarea "Chicken, Yogurt, Ghee (Milk Fat), Lemon Juice, Cornstarch, Garlic, Cayenne Pepp…" at bounding box center [673, 283] width 973 height 103
paste textarea "Grade A Pasteurized Organic Milk, Organic Nonfat Milk Solids."
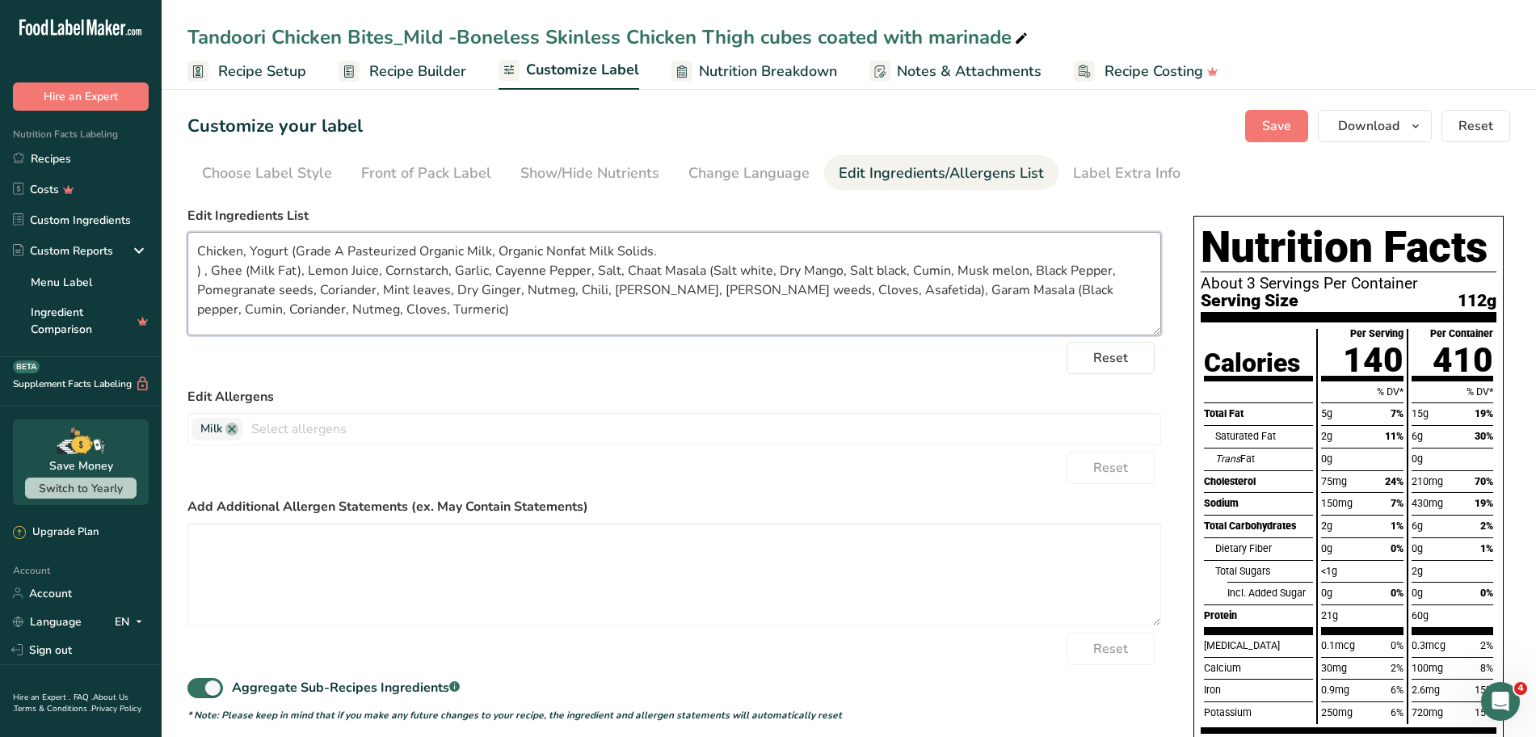
click at [661, 252] on textarea "Chicken, Yogurt (Grade A Pasteurized Organic Milk, Organic Nonfat Milk Solids. …" at bounding box center [673, 283] width 973 height 103
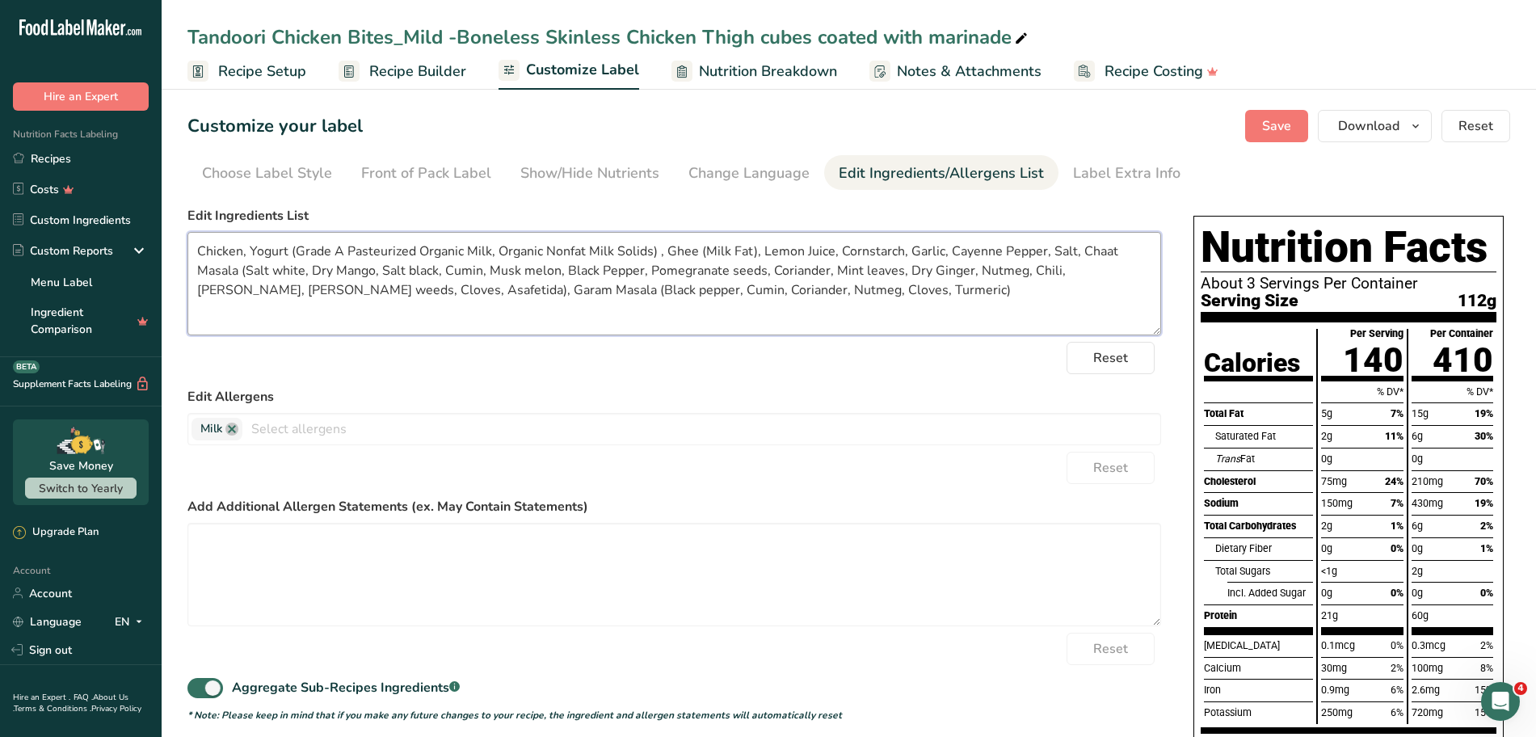
type textarea "Chicken, Yogurt (Grade A Pasteurized Organic Milk, Organic Nonfat Milk Solids) …"
click at [755, 362] on div "Reset" at bounding box center [673, 358] width 973 height 32
drag, startPoint x: 292, startPoint y: 250, endPoint x: 654, endPoint y: 246, distance: 362.7
click at [654, 246] on textarea "Chicken, Yogurt (Grade A Pasteurized Organic Milk, Organic Nonfat Milk Solids) …" at bounding box center [673, 283] width 973 height 103
click at [774, 111] on button "Save" at bounding box center [1276, 126] width 63 height 32
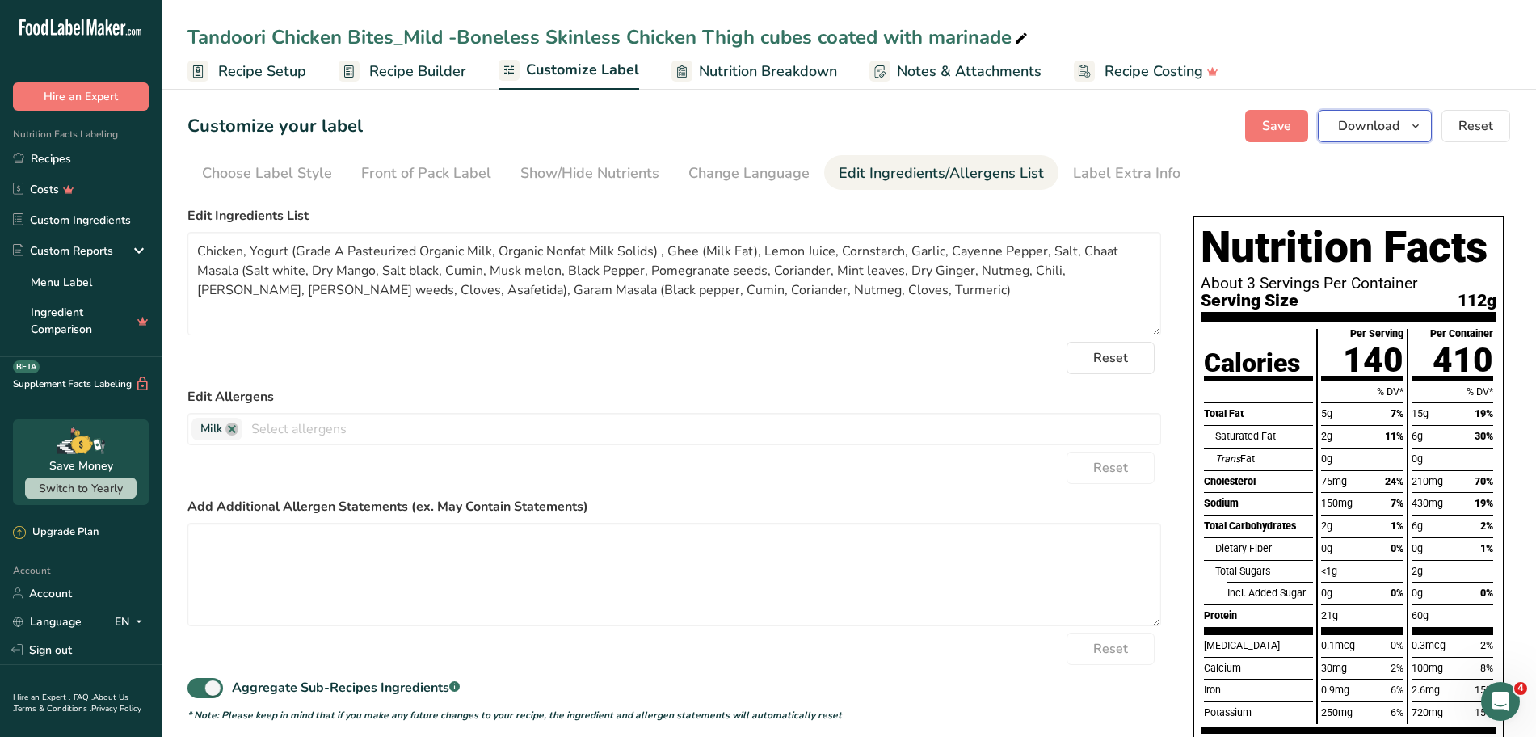
click at [774, 130] on span "Download" at bounding box center [1368, 125] width 61 height 19
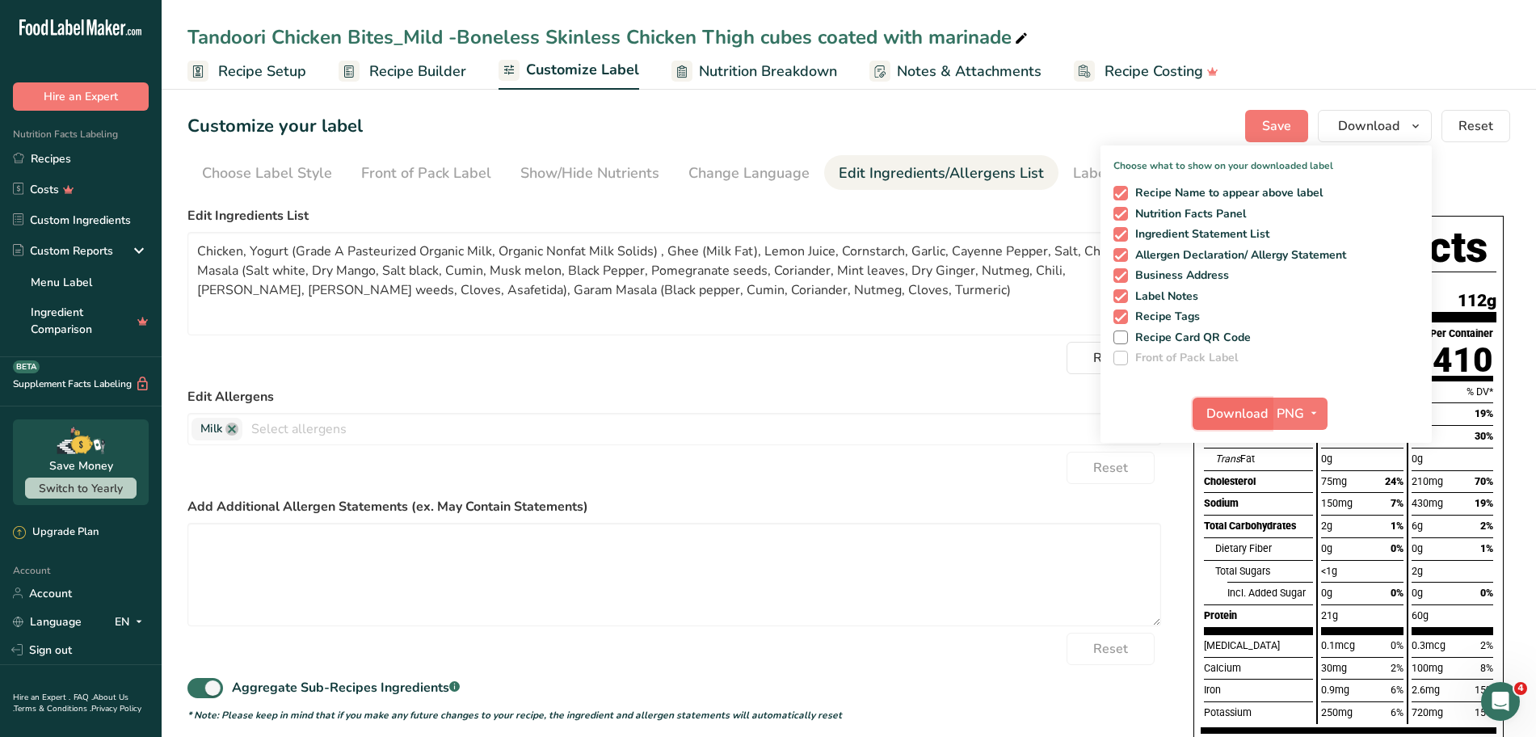
click at [774, 409] on span "Download" at bounding box center [1236, 413] width 61 height 19
click at [774, 120] on span "Save" at bounding box center [1276, 125] width 29 height 19
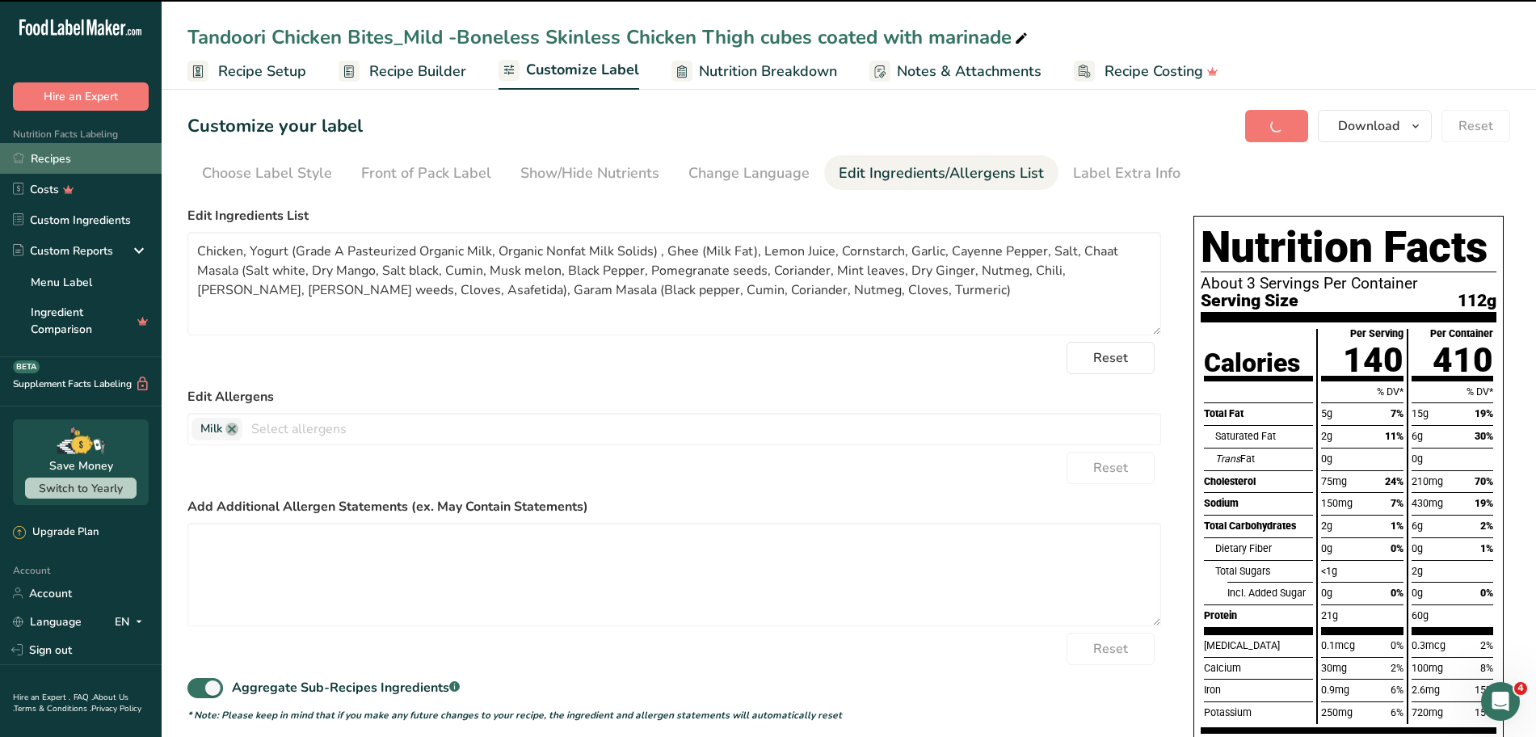
click at [50, 161] on link "Recipes" at bounding box center [81, 158] width 162 height 31
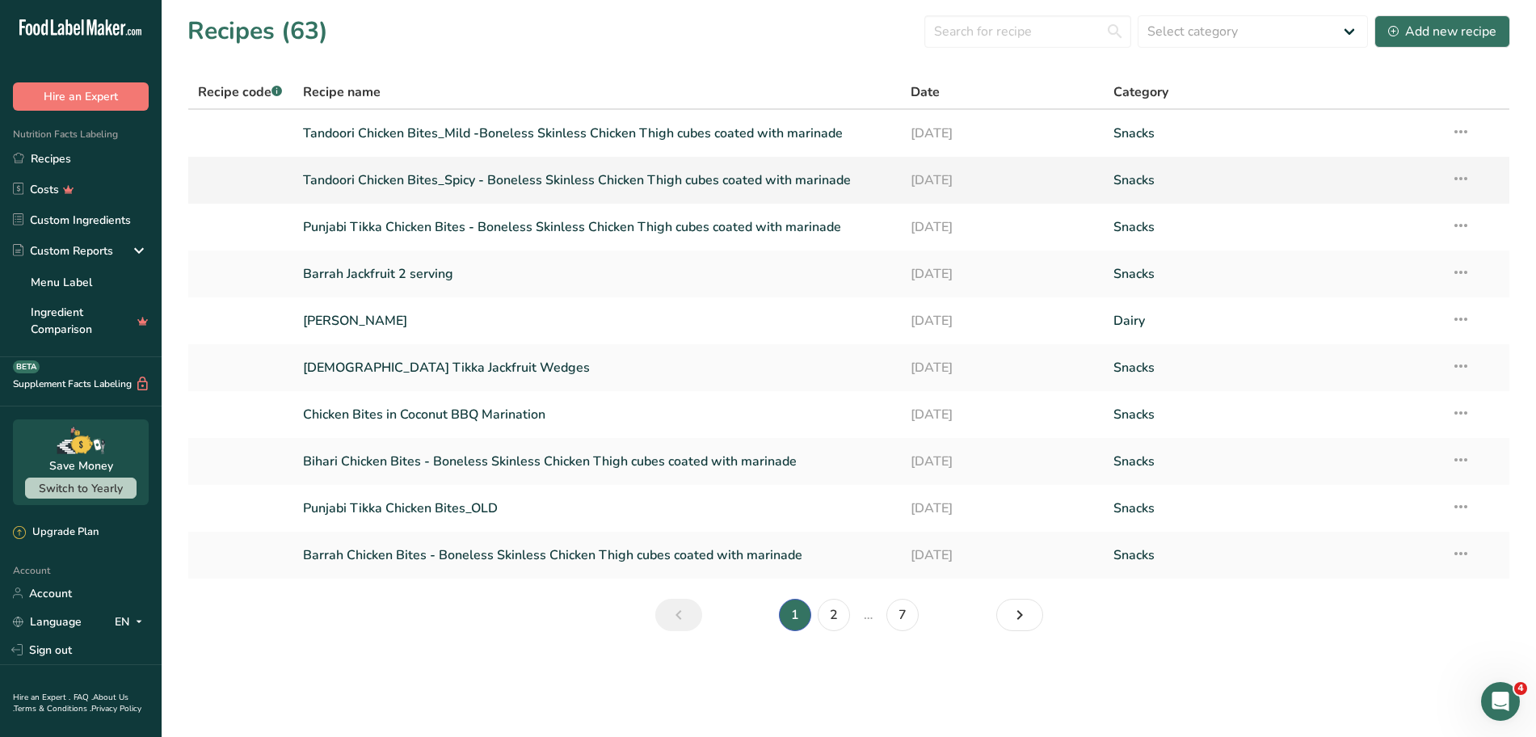
click at [515, 185] on link "Tandoori Chicken Bites_Spicy - Boneless Skinless Chicken Thigh cubes coated wit…" at bounding box center [597, 180] width 589 height 34
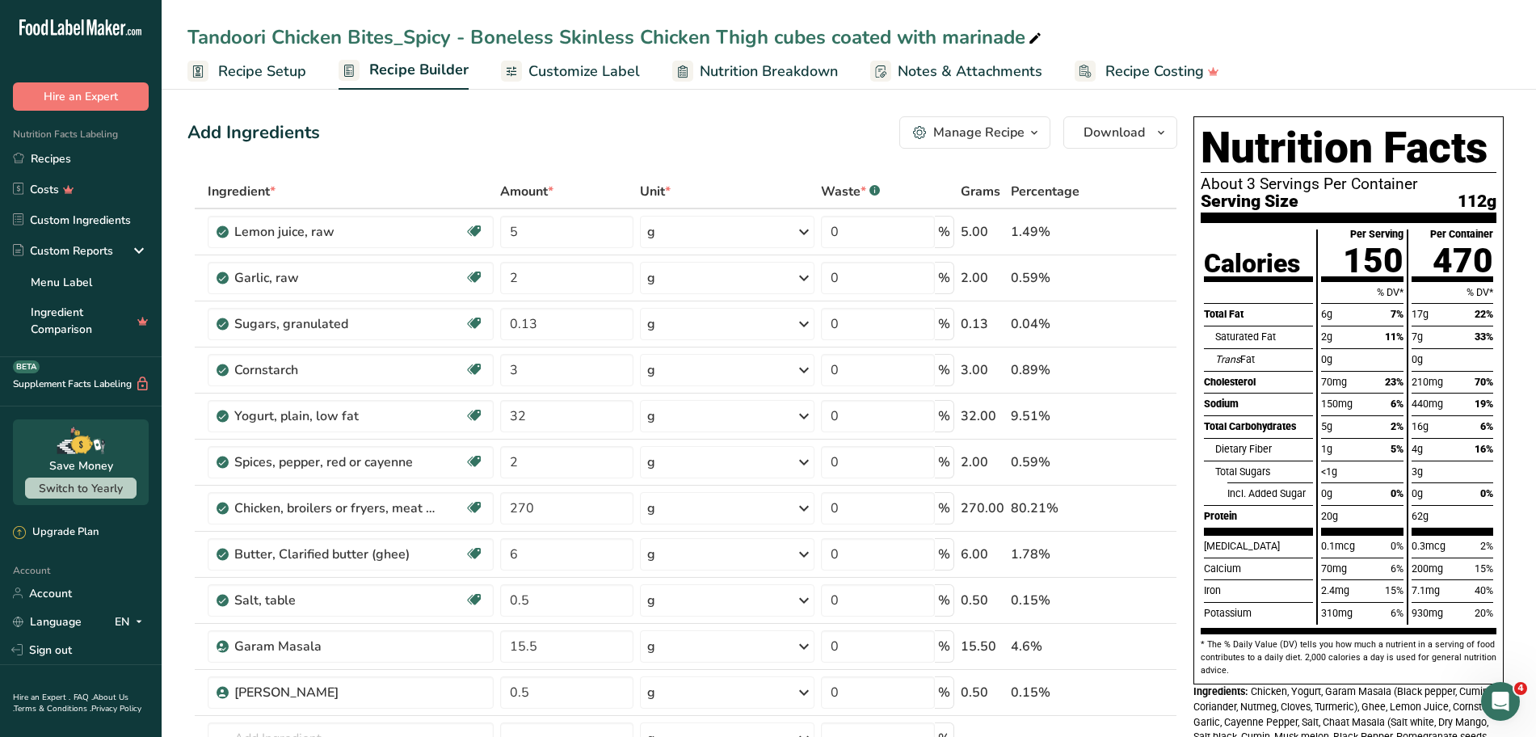
click at [579, 76] on span "Customize Label" at bounding box center [583, 72] width 111 height 22
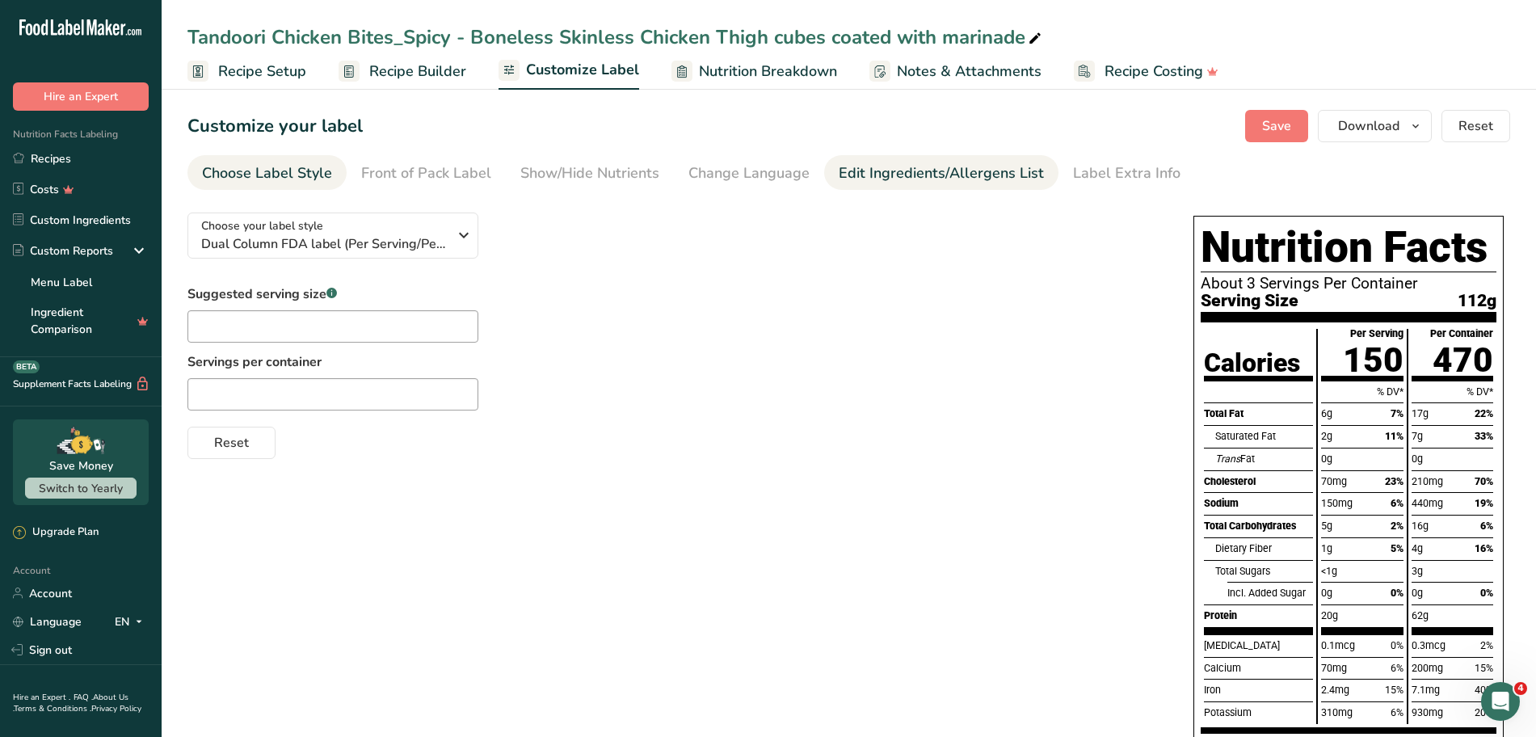
click at [774, 176] on div "Edit Ingredients/Allergens List" at bounding box center [941, 173] width 205 height 22
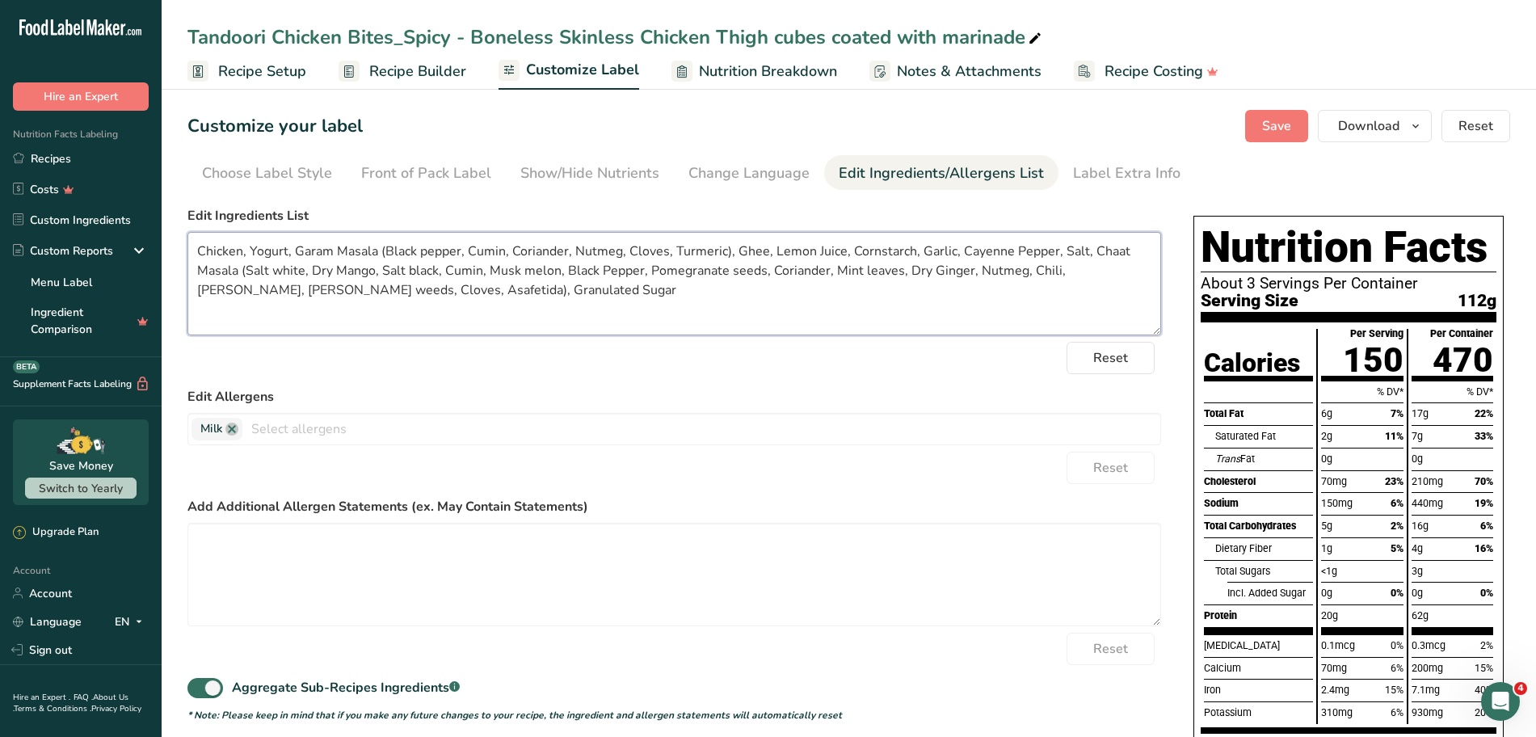
click at [287, 251] on textarea "Chicken, Yogurt, Garam Masala (Black pepper, Cumin, Coriander, Nutmeg, Cloves, …" at bounding box center [673, 283] width 973 height 103
paste textarea "(Grade A Pasteurized Organic Milk, Organic Nonfat Milk Solids)"
click at [774, 127] on span "Save" at bounding box center [1276, 125] width 29 height 19
click at [774, 251] on textarea "Chicken, Yogurt ((Grade A Pasteurized Organic Milk, Organic Nonfat Milk Solids)…" at bounding box center [673, 283] width 973 height 103
type textarea "Chicken, Yogurt ((Grade A Pasteurized Organic Milk, Organic Nonfat Milk Solids)…"
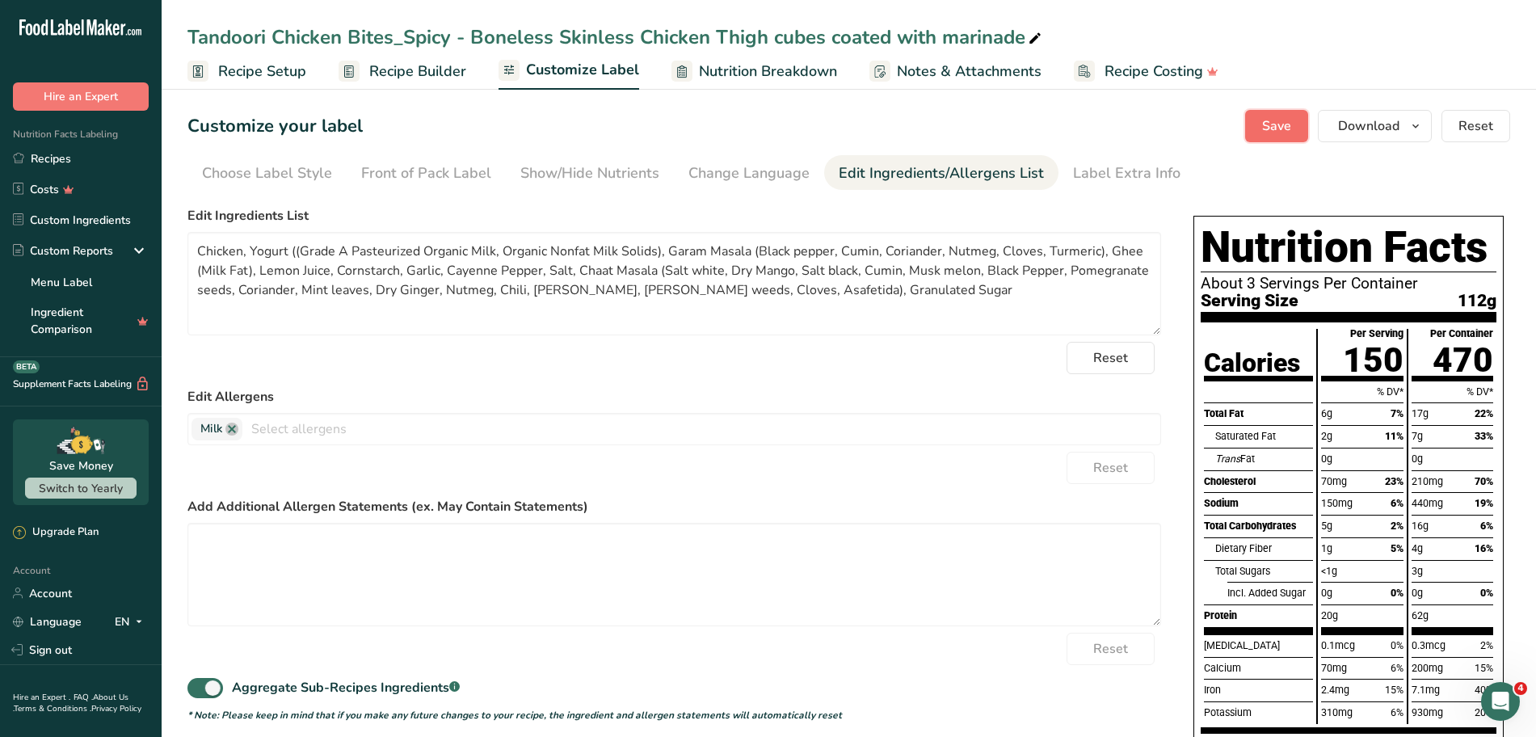
click at [774, 120] on span "Save" at bounding box center [1276, 125] width 29 height 19
click at [774, 121] on span "Download" at bounding box center [1368, 125] width 61 height 19
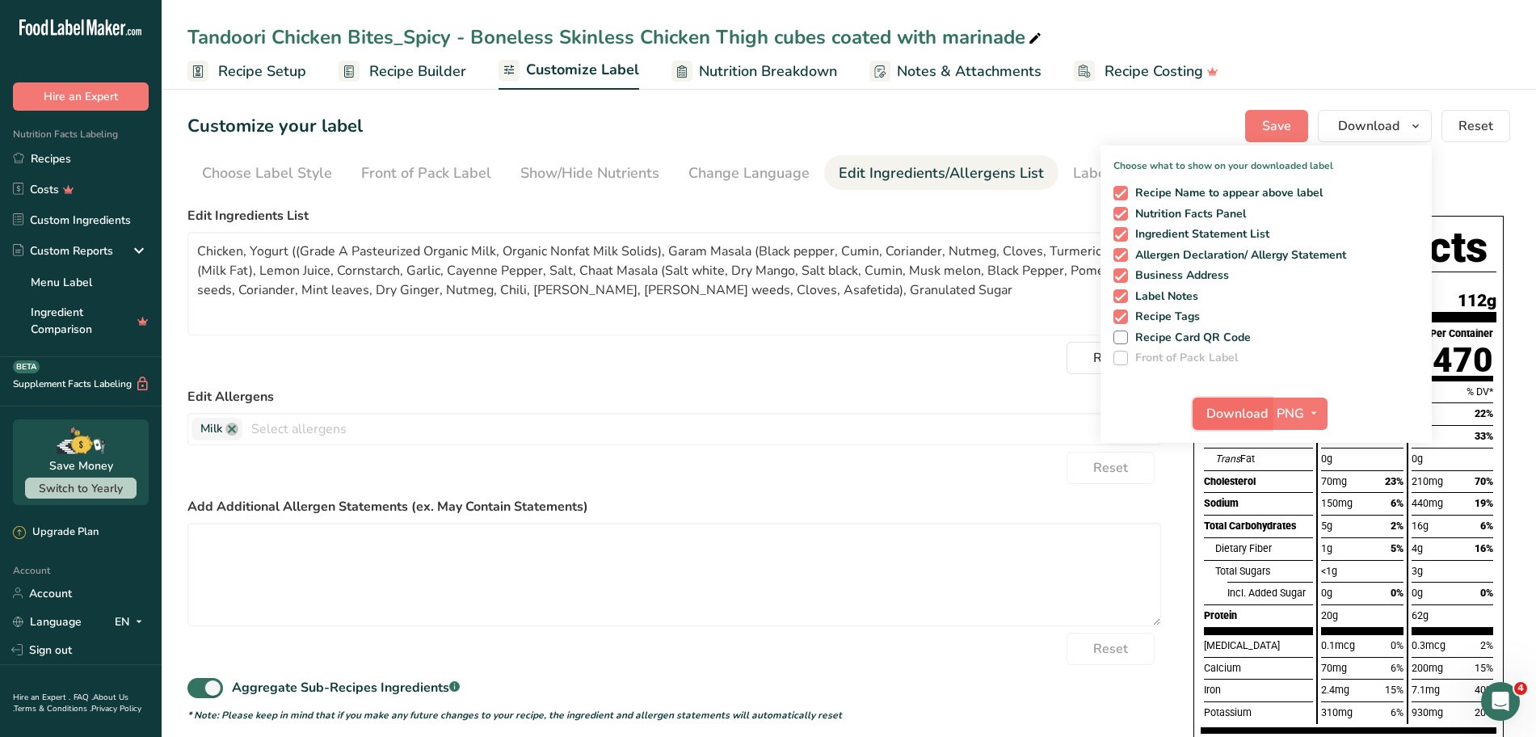
click at [774, 414] on span "Download" at bounding box center [1236, 413] width 61 height 19
click at [1276, 123] on span "Save" at bounding box center [1276, 125] width 29 height 19
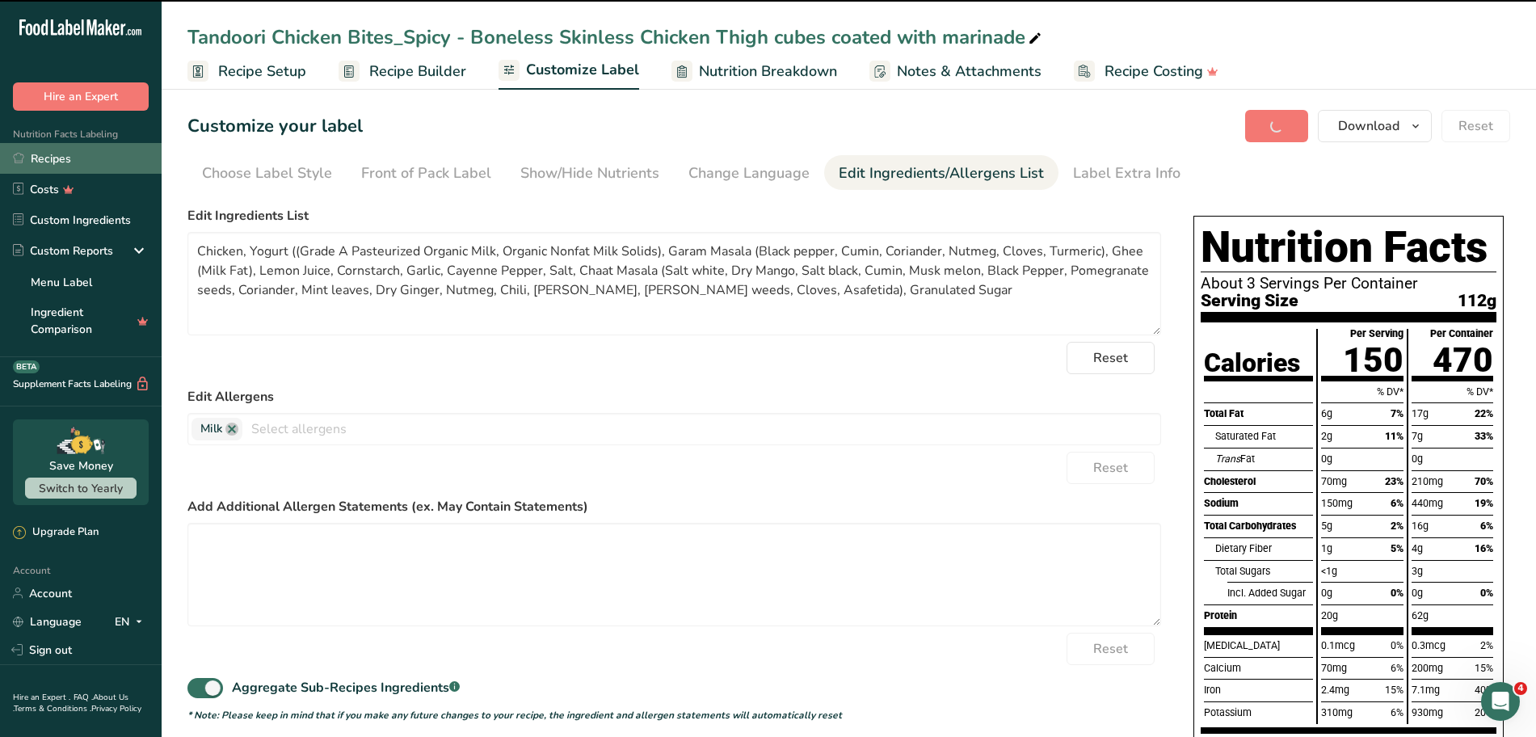
click at [38, 154] on link "Recipes" at bounding box center [81, 158] width 162 height 31
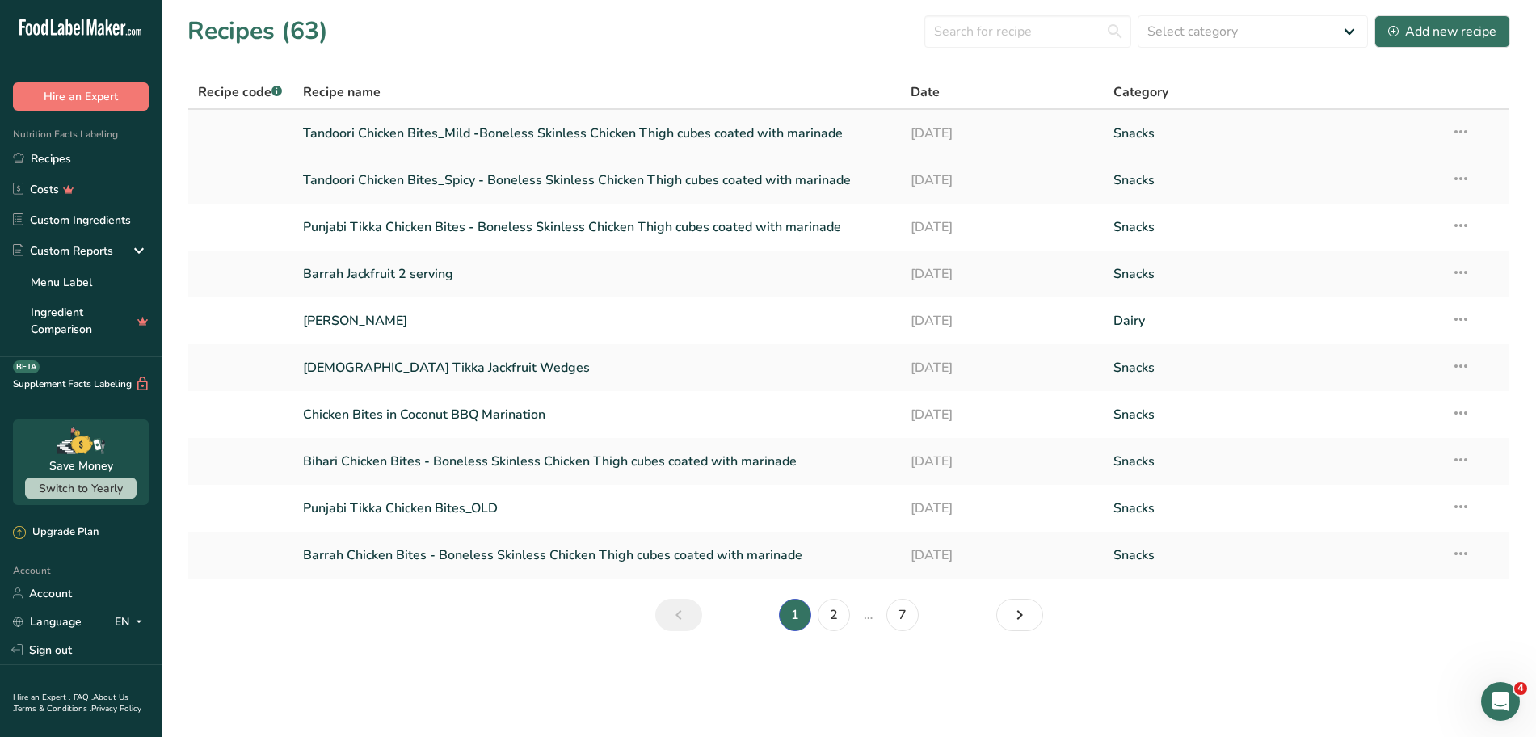
click at [468, 135] on link "Tandoori Chicken Bites_Mild -Boneless Skinless Chicken Thigh cubes coated with …" at bounding box center [597, 133] width 589 height 34
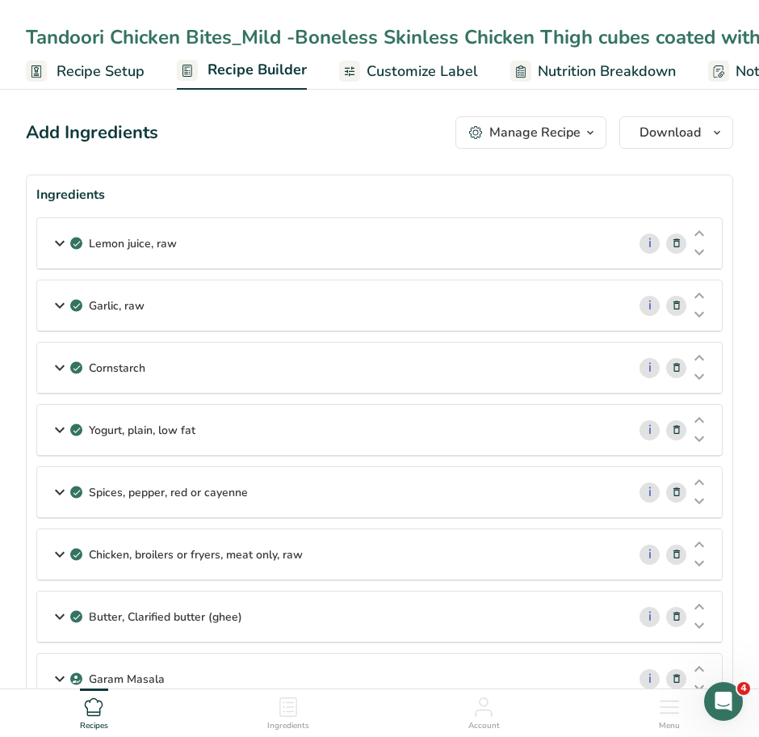
click at [50, 245] on icon at bounding box center [59, 243] width 19 height 29
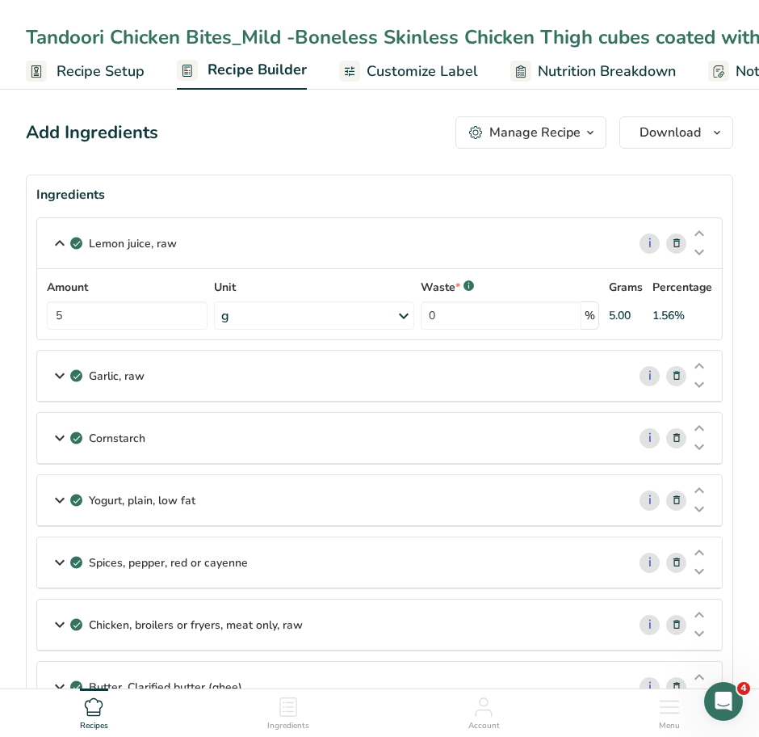
click at [55, 375] on icon at bounding box center [59, 375] width 19 height 29
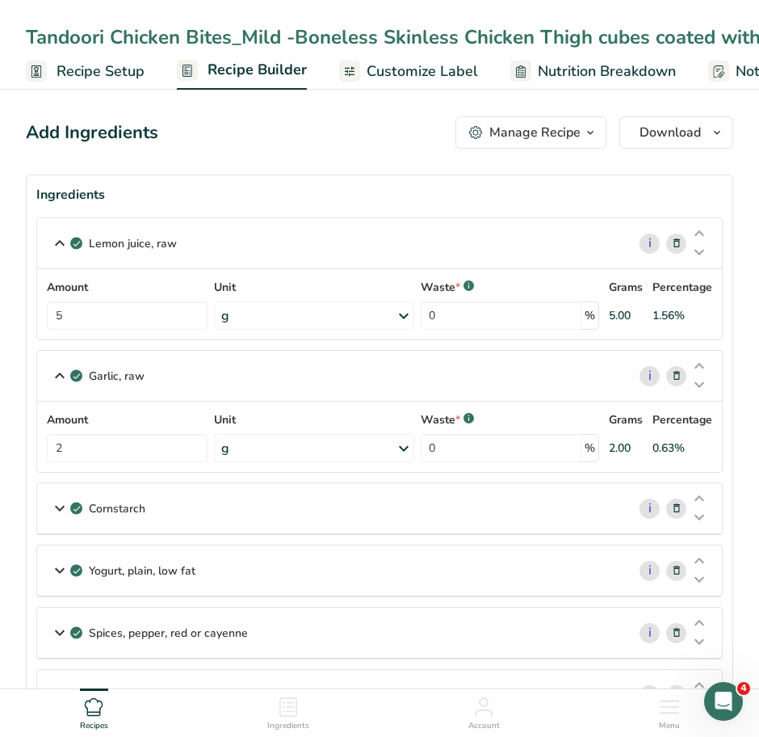
click at [57, 510] on icon at bounding box center [59, 508] width 19 height 29
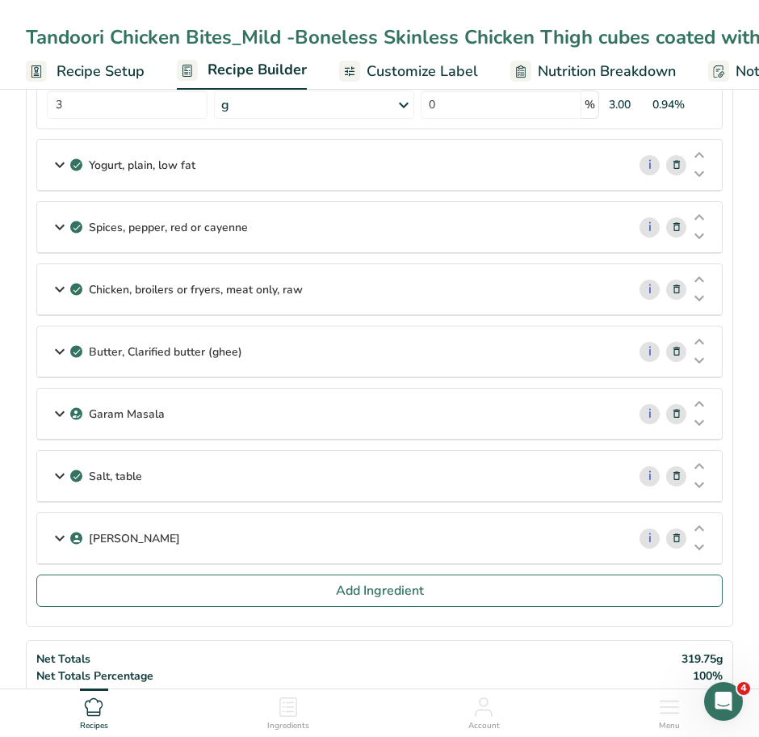
scroll to position [480, 0]
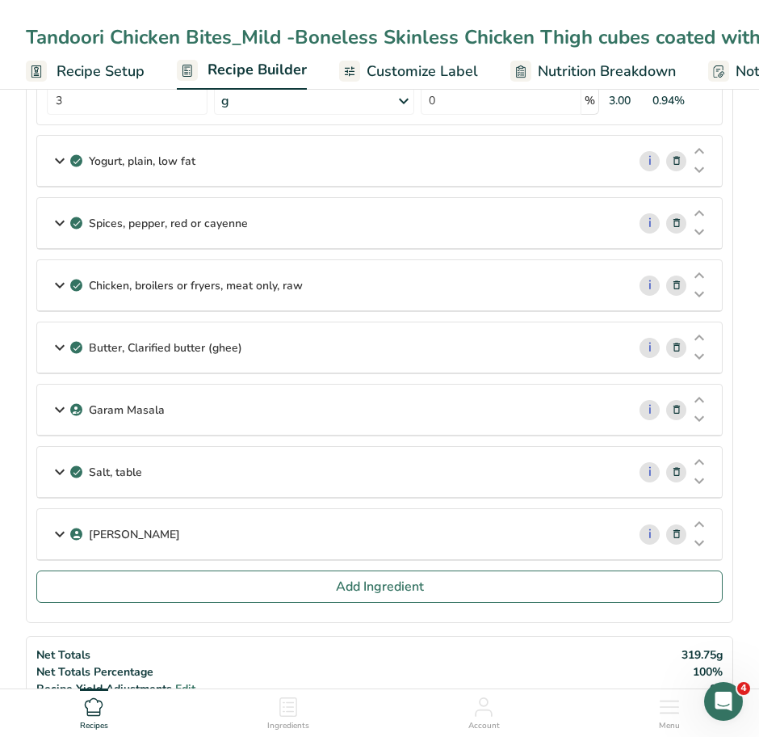
click at [57, 161] on icon at bounding box center [59, 160] width 19 height 29
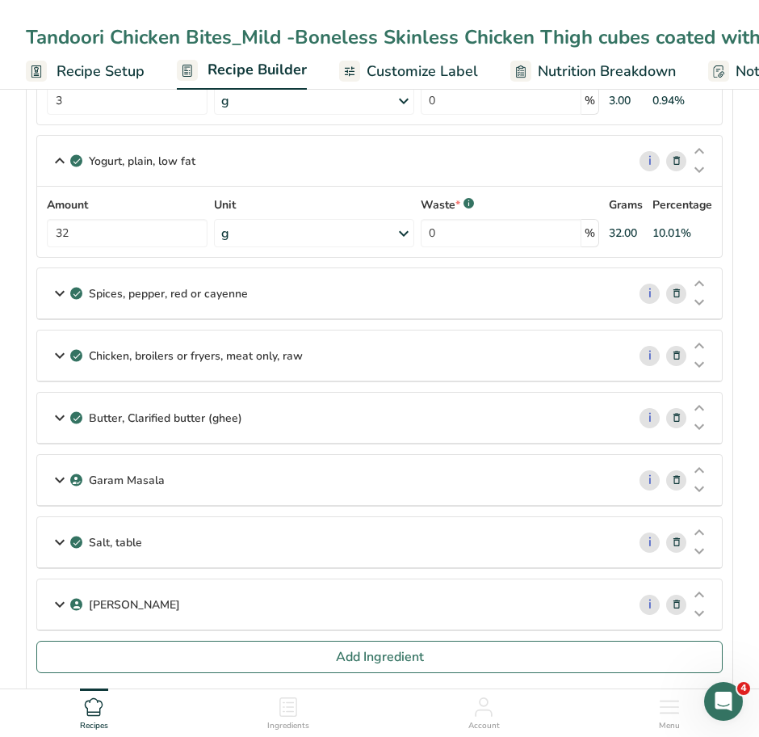
click at [60, 295] on icon at bounding box center [59, 293] width 19 height 29
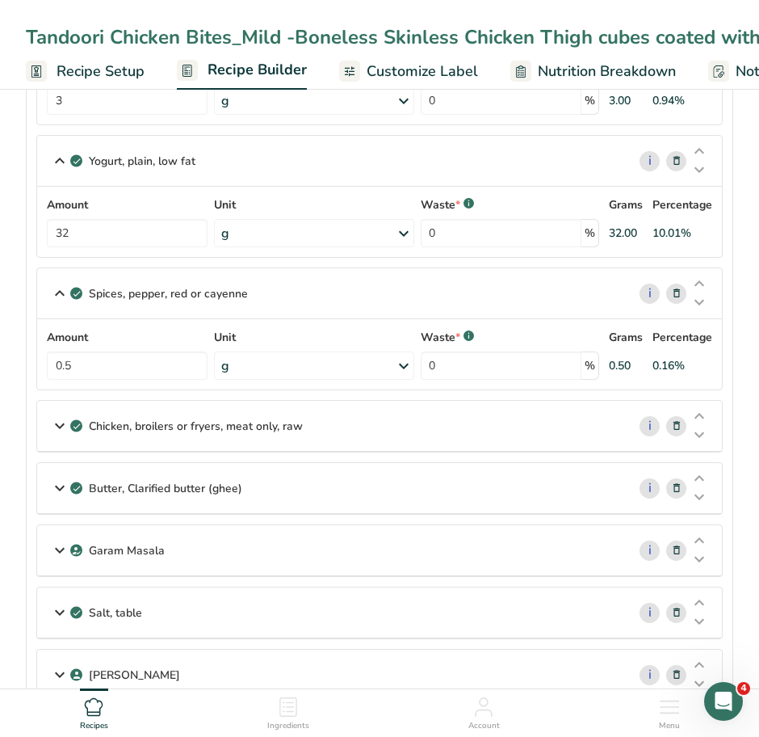
click at [724, 382] on section "Ingredients Lemon juice, raw i Amount 5 Unit g Portions 1 cup 1 fl oz 1 lemon y…" at bounding box center [380, 229] width 708 height 1069
click at [55, 428] on icon at bounding box center [59, 425] width 19 height 29
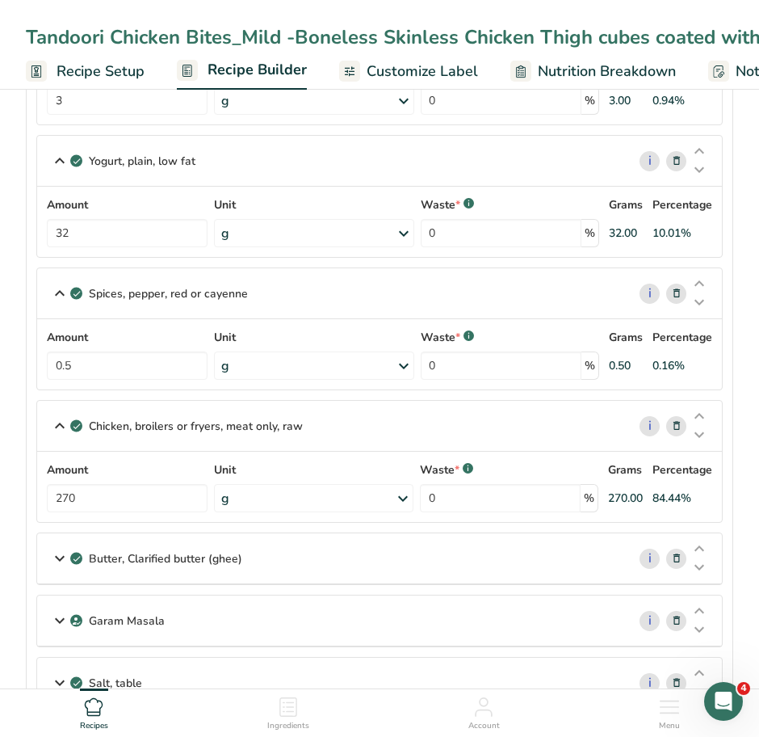
click at [58, 566] on icon at bounding box center [59, 558] width 19 height 29
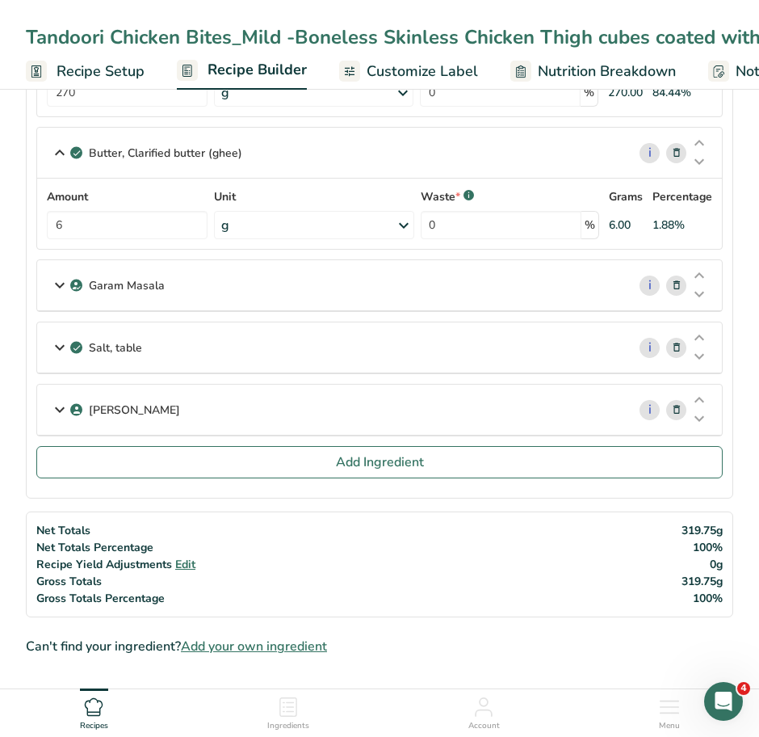
scroll to position [887, 0]
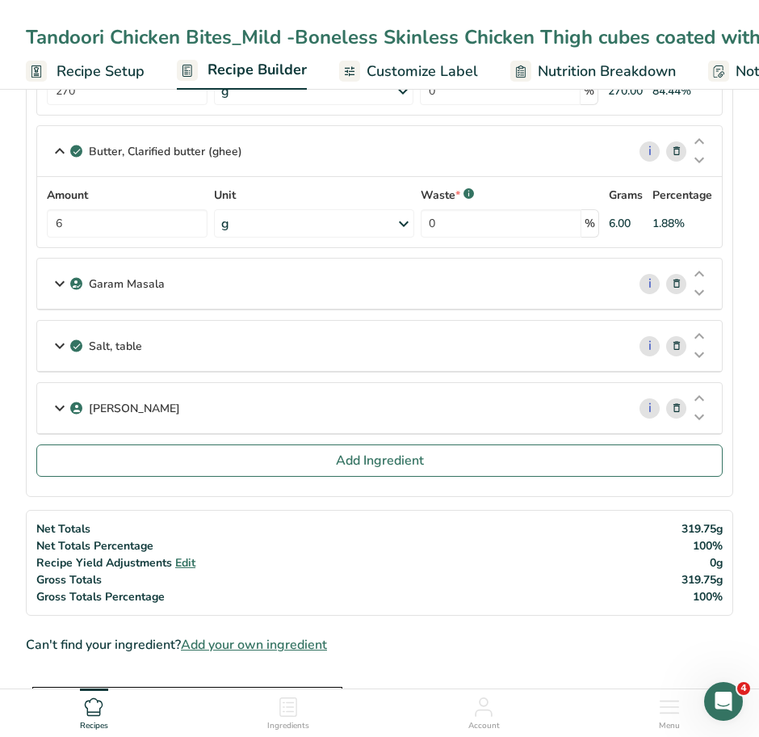
click at [56, 280] on icon at bounding box center [59, 283] width 19 height 29
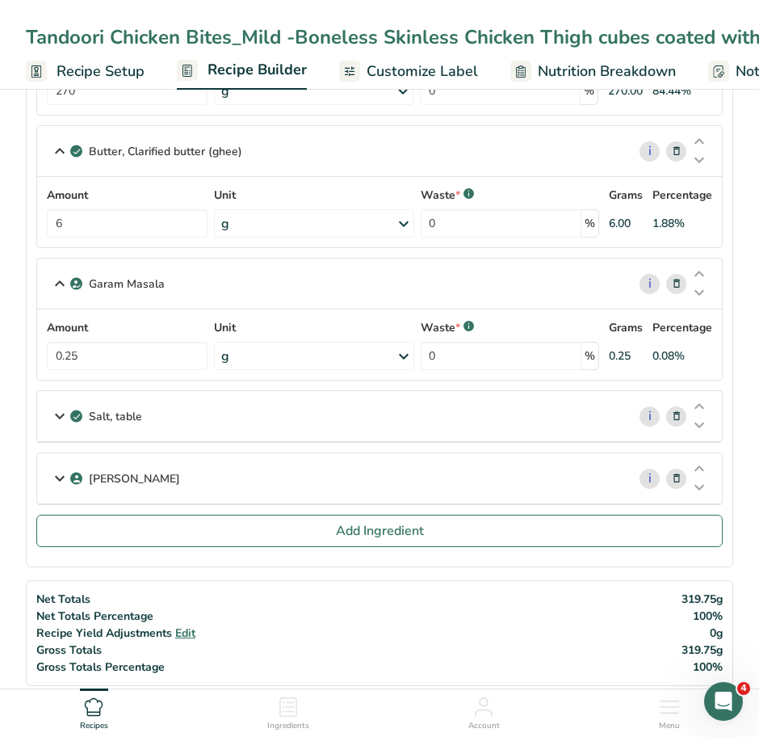
click at [60, 417] on icon at bounding box center [59, 415] width 19 height 29
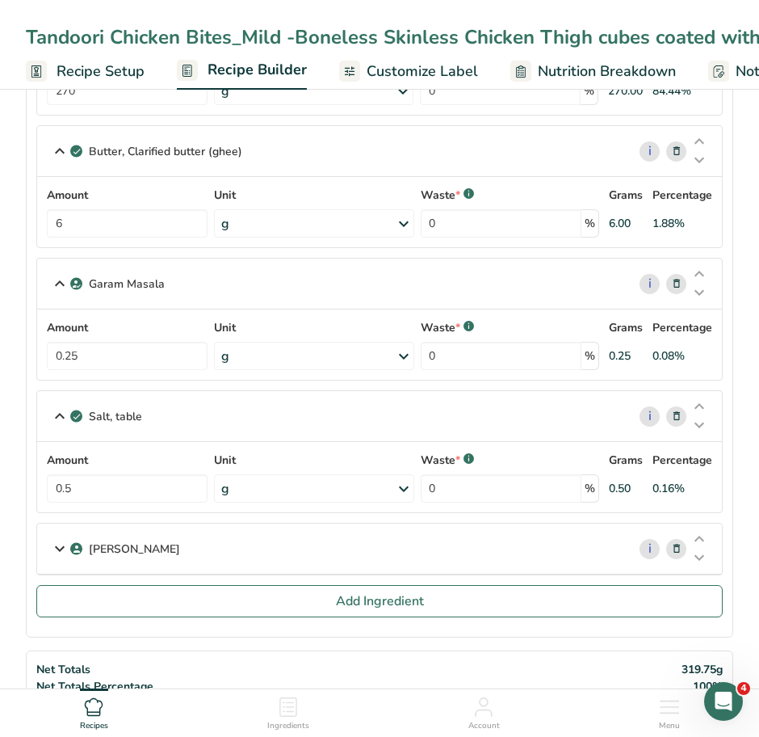
click at [65, 552] on icon at bounding box center [59, 548] width 19 height 29
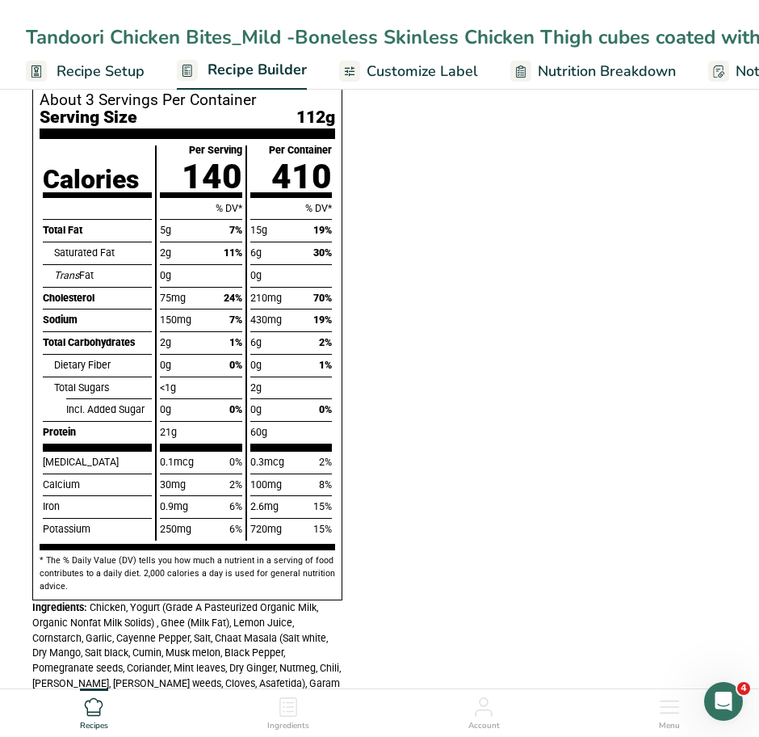
scroll to position [1751, 0]
